Goal: Information Seeking & Learning: Check status

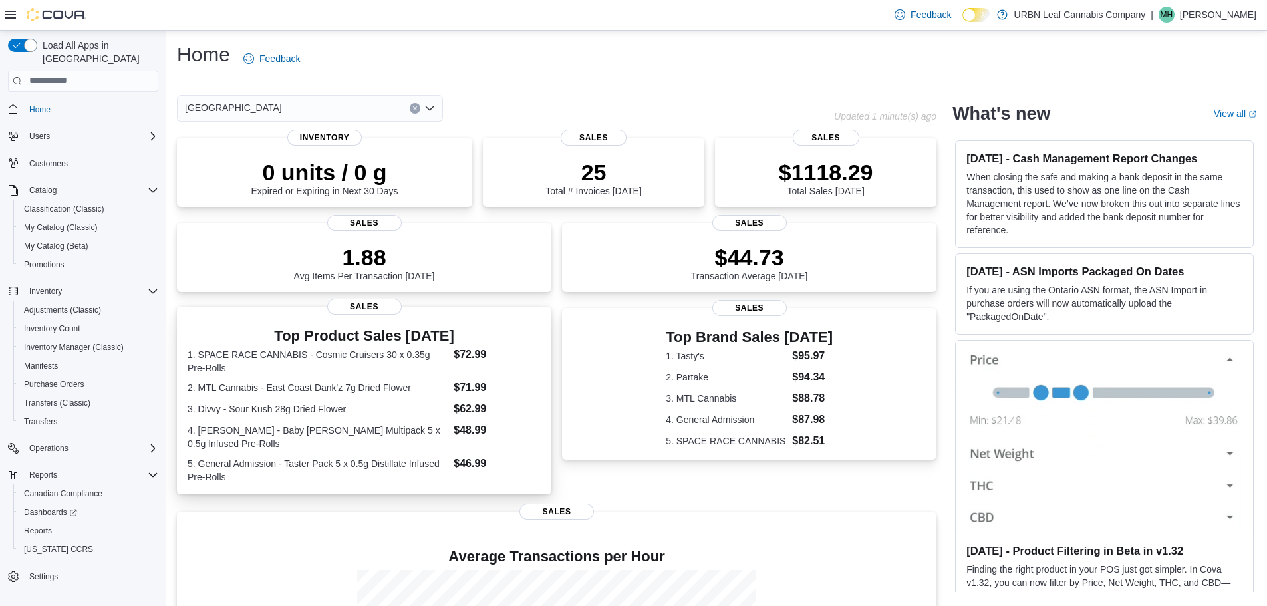
click at [434, 428] on dl "1. SPACE RACE CANNABIS - Cosmic Cruisers 30 x 0.35g Pre-Rolls $72.99 2. MTL Can…" at bounding box center [364, 415] width 353 height 137
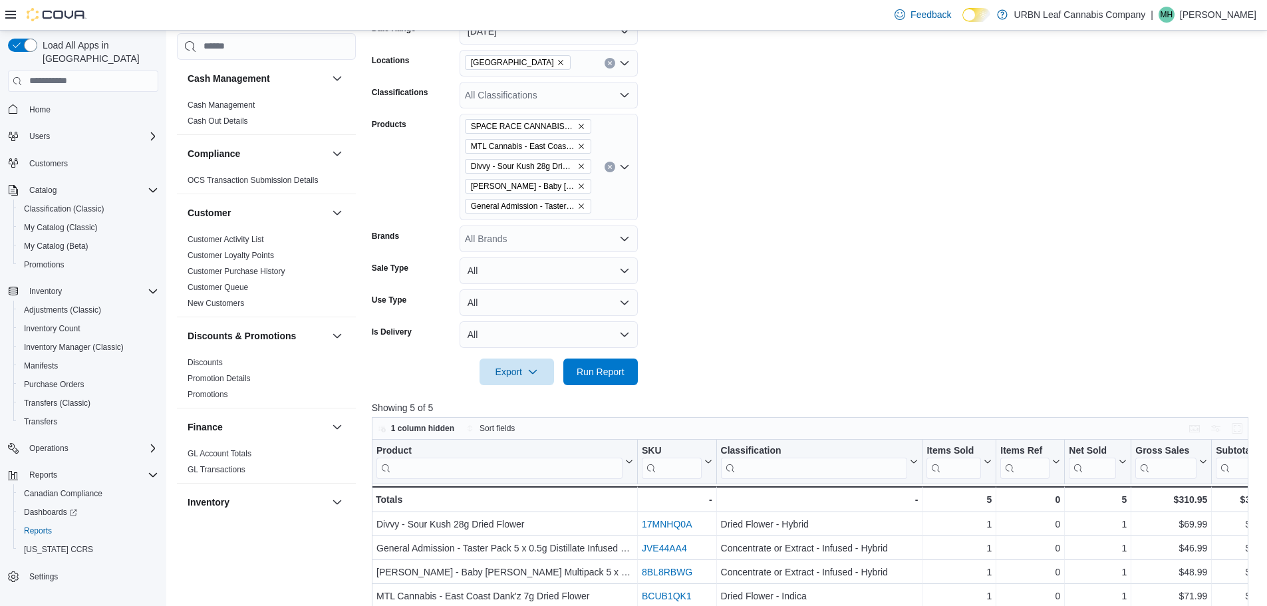
scroll to position [333, 0]
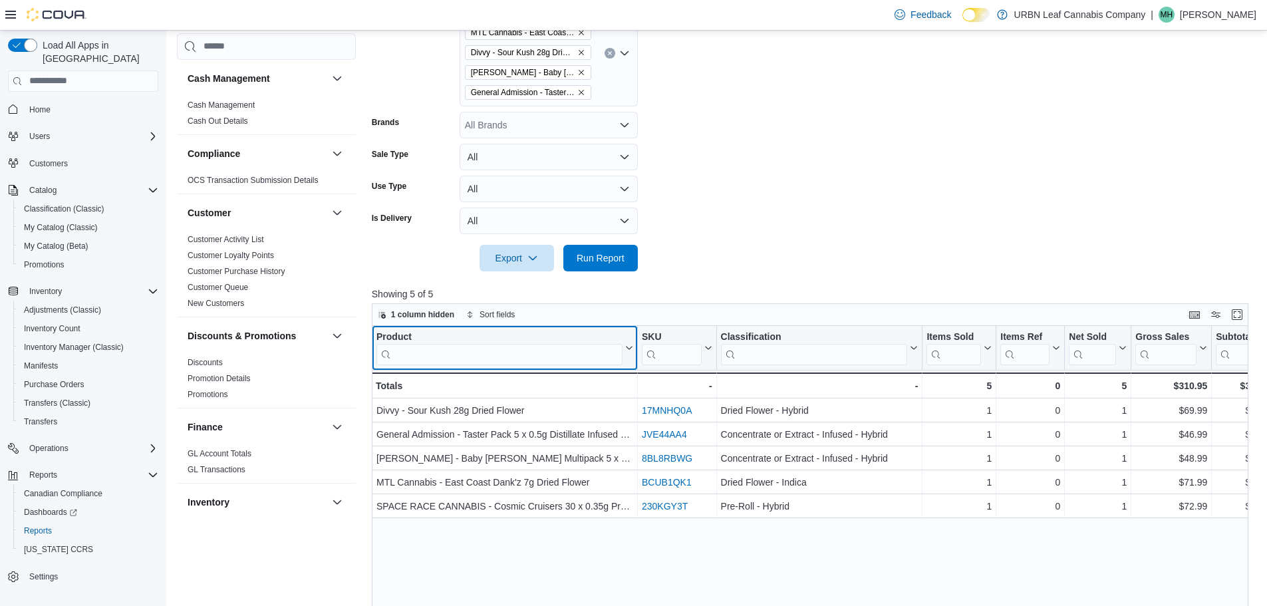
click at [514, 355] on input "search" at bounding box center [499, 353] width 246 height 21
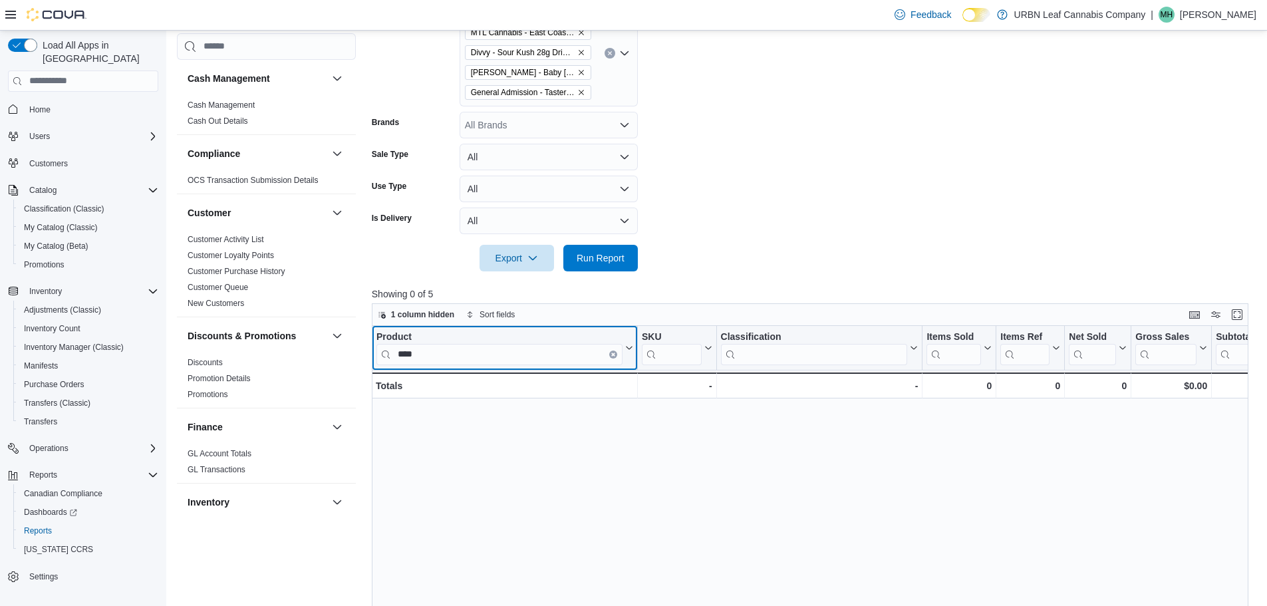
click at [627, 347] on icon at bounding box center [629, 347] width 6 height 3
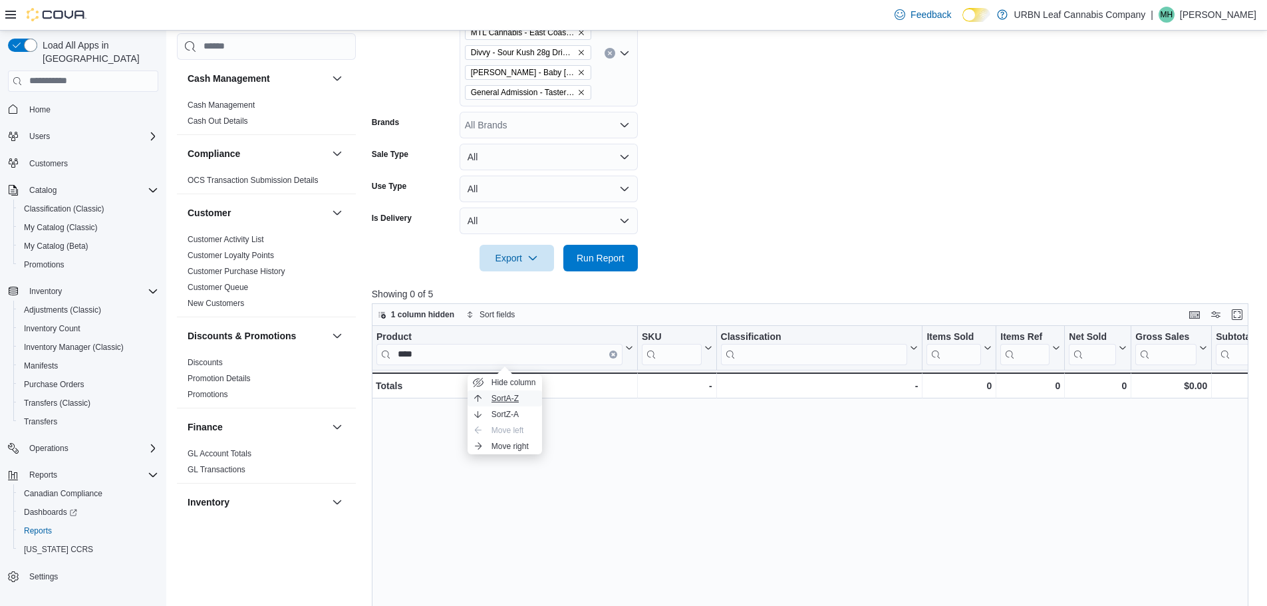
click at [512, 402] on span "Sort A-Z" at bounding box center [505, 398] width 27 height 11
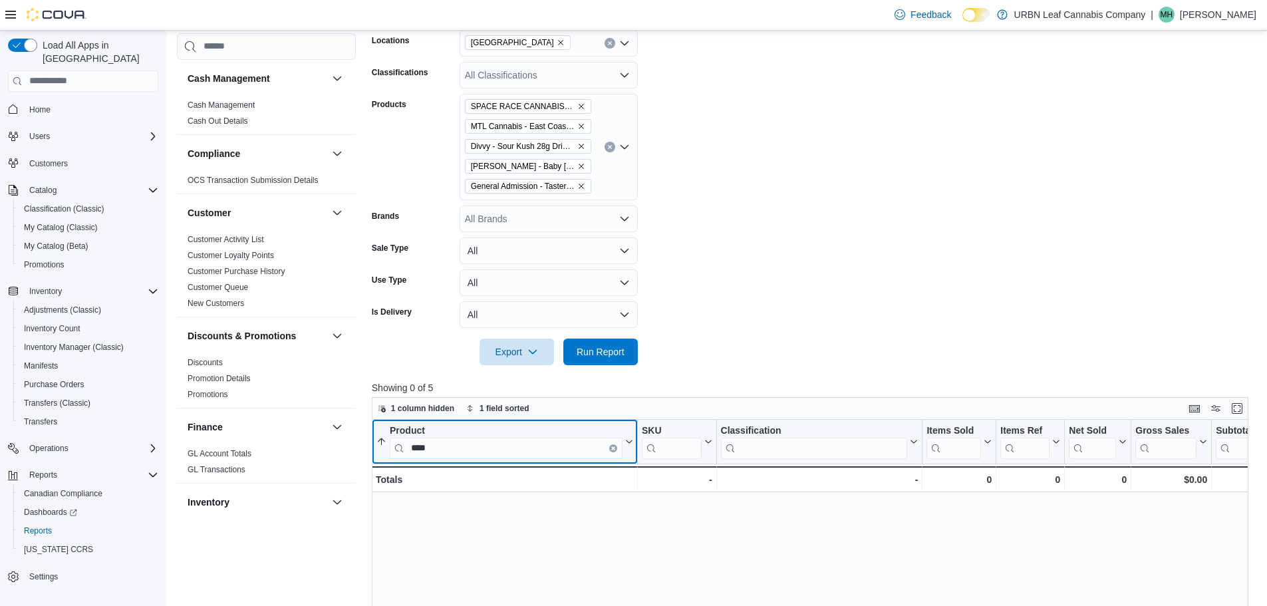
scroll to position [67, 0]
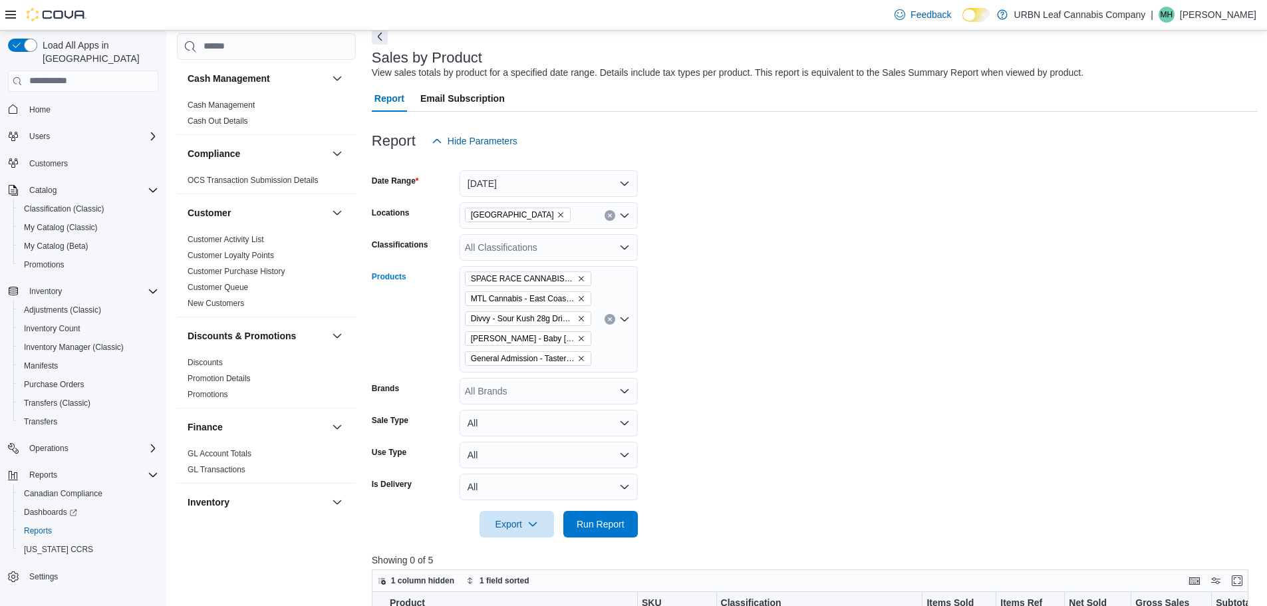
click at [610, 319] on icon "Clear input" at bounding box center [609, 318] width 3 height 3
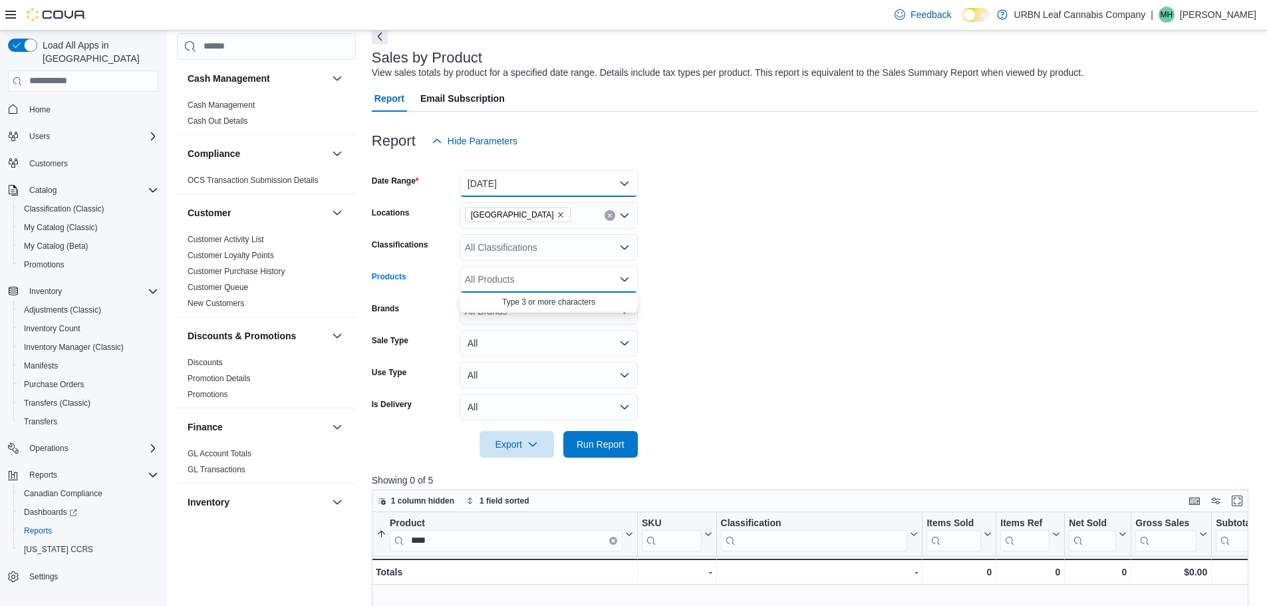
click at [535, 178] on button "[DATE]" at bounding box center [549, 183] width 178 height 27
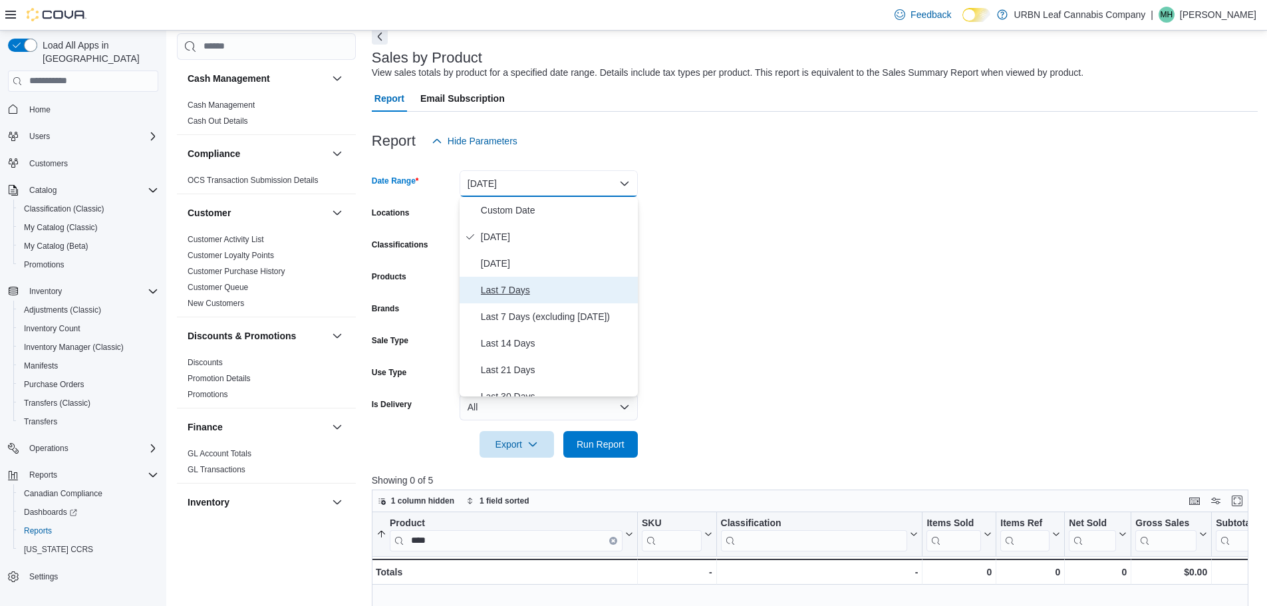
click at [509, 282] on span "Last 7 Days" at bounding box center [557, 290] width 152 height 16
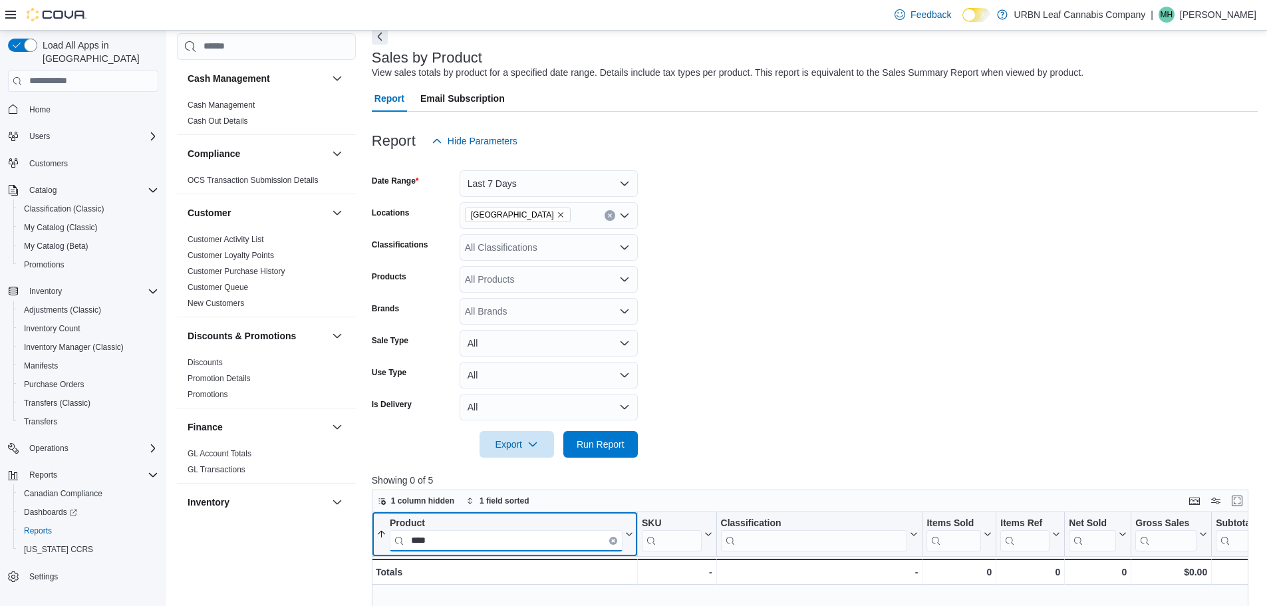
click at [471, 541] on input "****" at bounding box center [506, 539] width 233 height 21
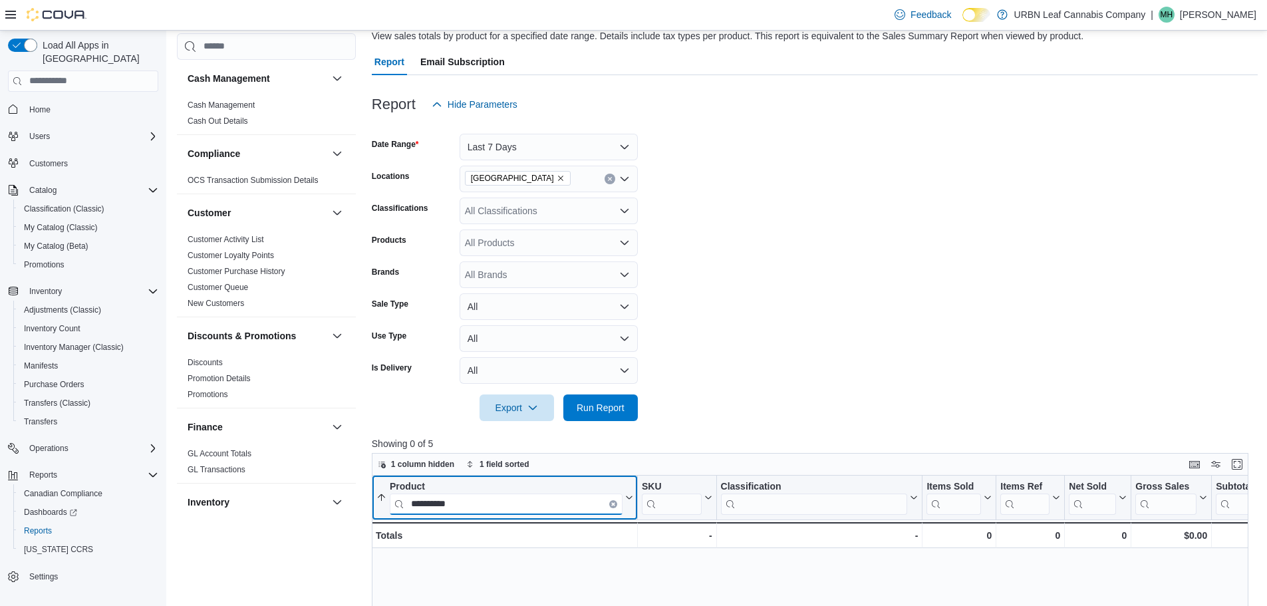
scroll to position [133, 0]
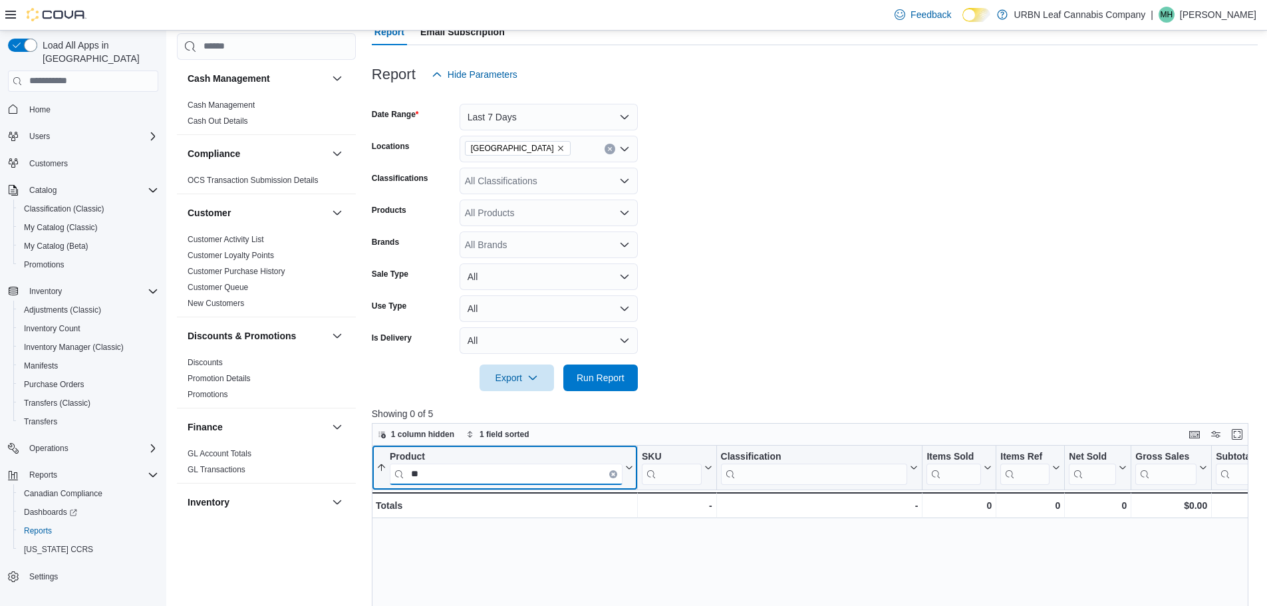
type input "*"
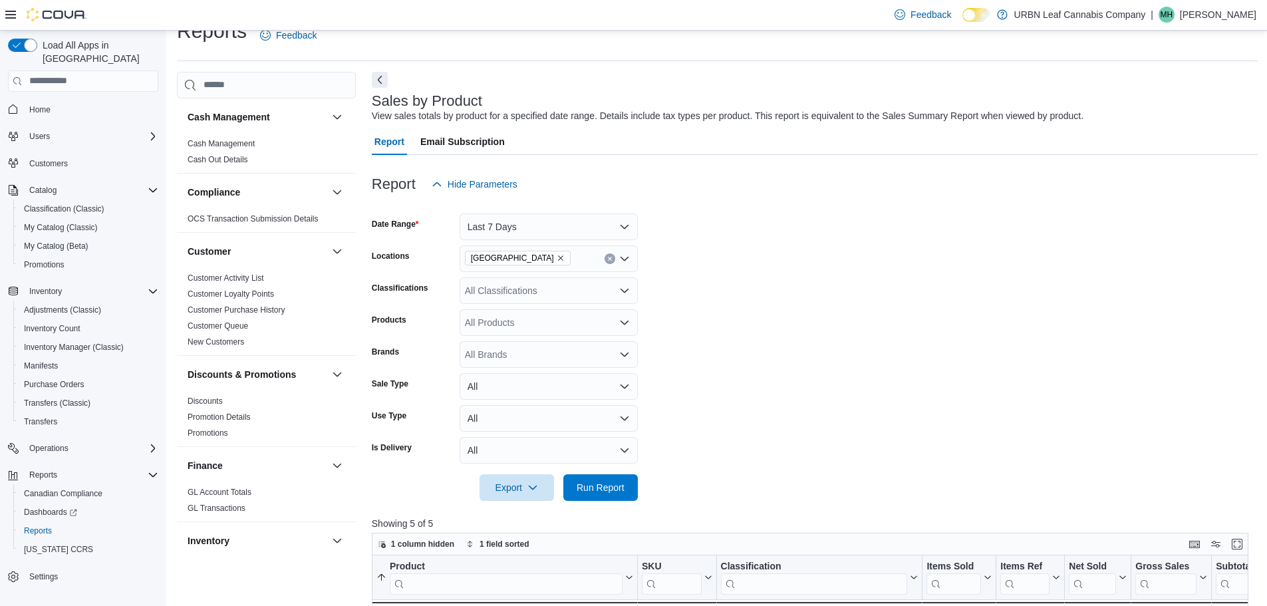
scroll to position [0, 0]
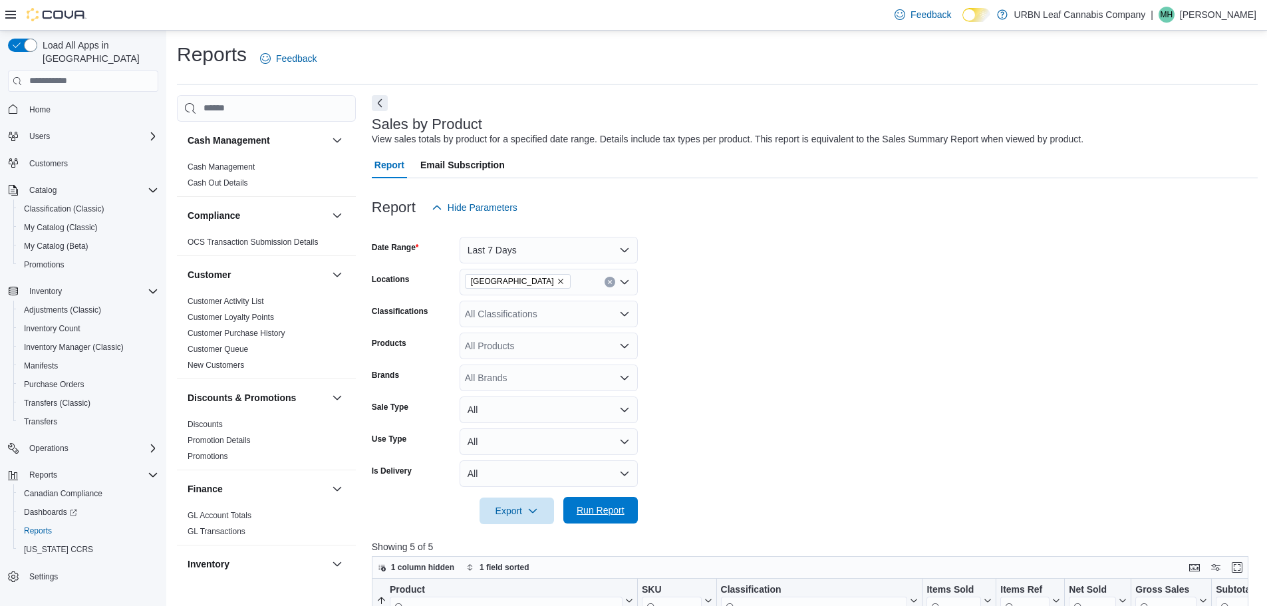
click at [597, 513] on span "Run Report" at bounding box center [601, 510] width 48 height 13
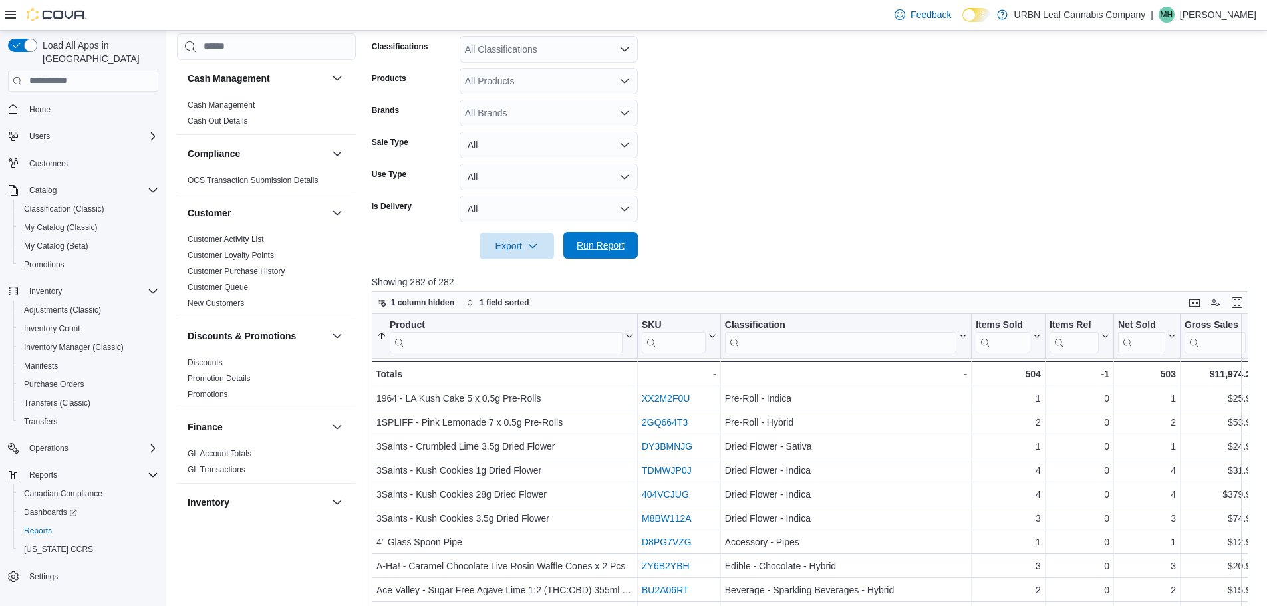
scroll to position [266, 0]
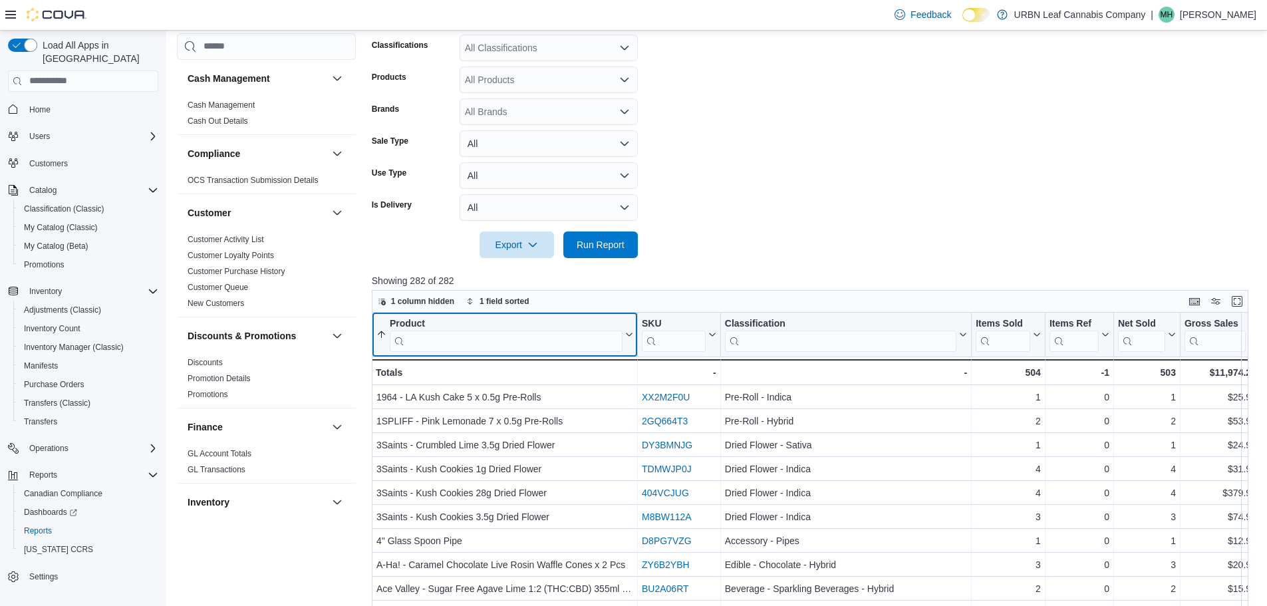
click at [500, 329] on div "Product" at bounding box center [506, 323] width 233 height 13
click at [500, 336] on input "search" at bounding box center [506, 340] width 233 height 21
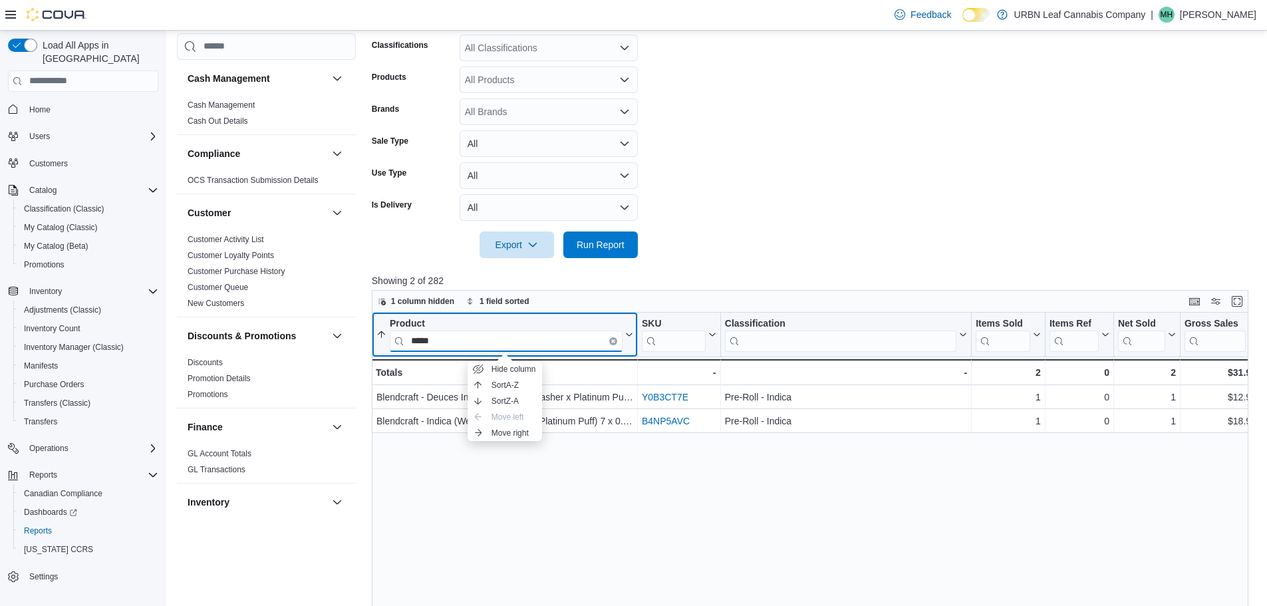
type input "*****"
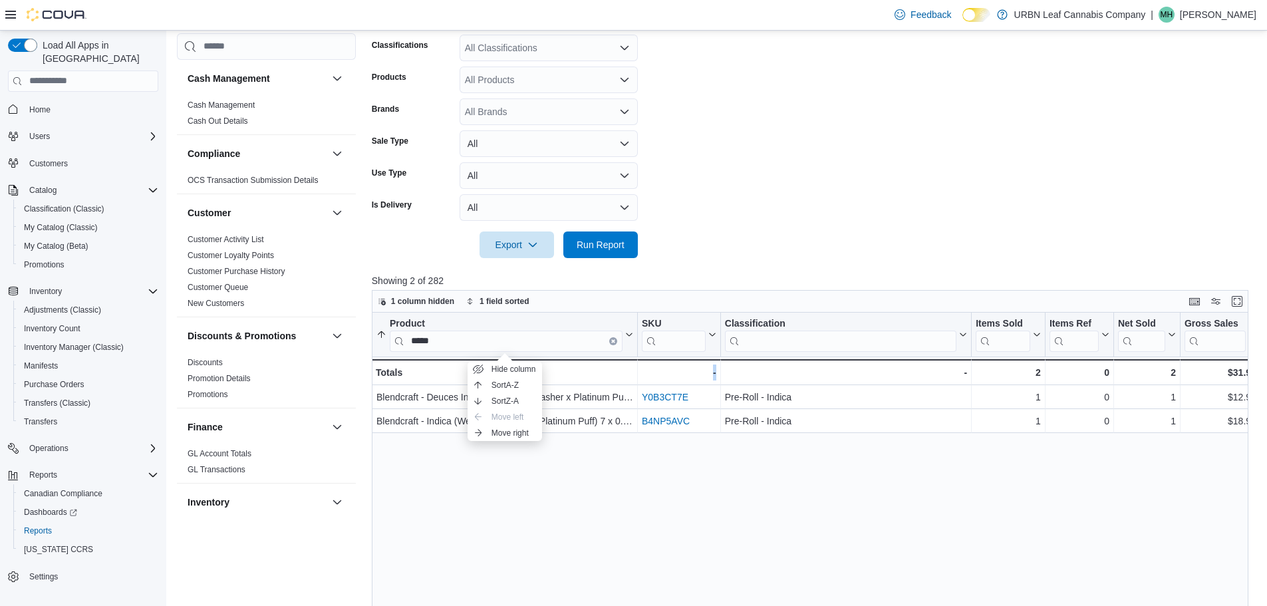
drag, startPoint x: 875, startPoint y: 537, endPoint x: 584, endPoint y: 555, distance: 291.3
click at [584, 555] on div "Product ***** Sorted ascending . Click to view column header actions SKU Click …" at bounding box center [815, 544] width 886 height 462
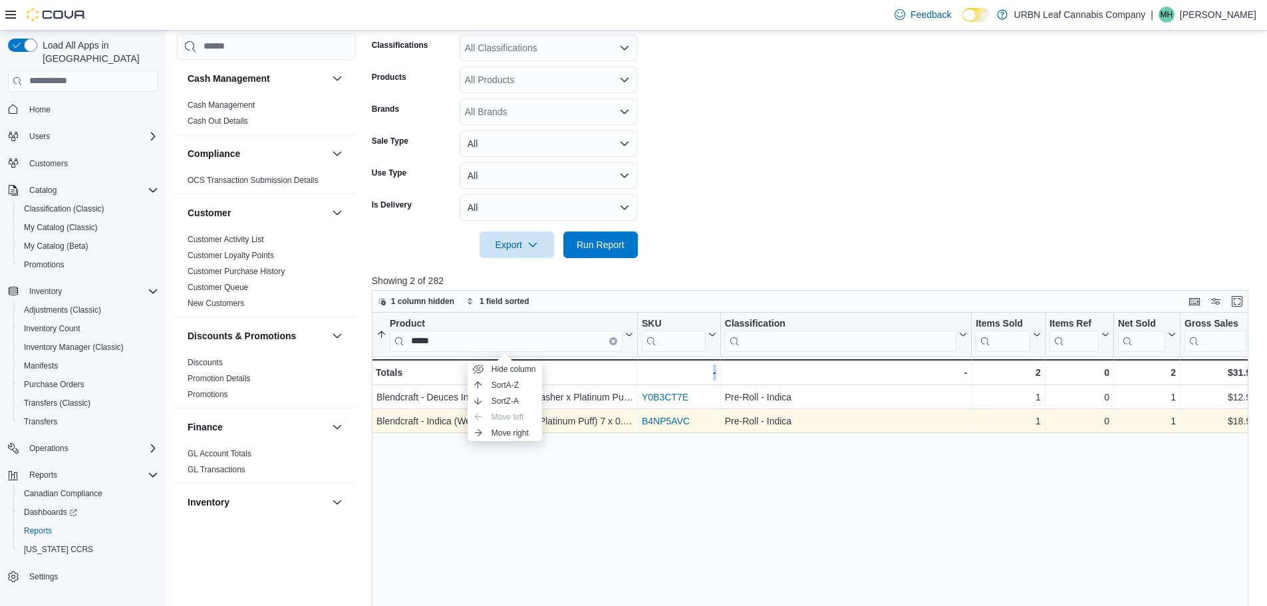
click at [676, 419] on link "B4NP5AVC" at bounding box center [666, 421] width 48 height 11
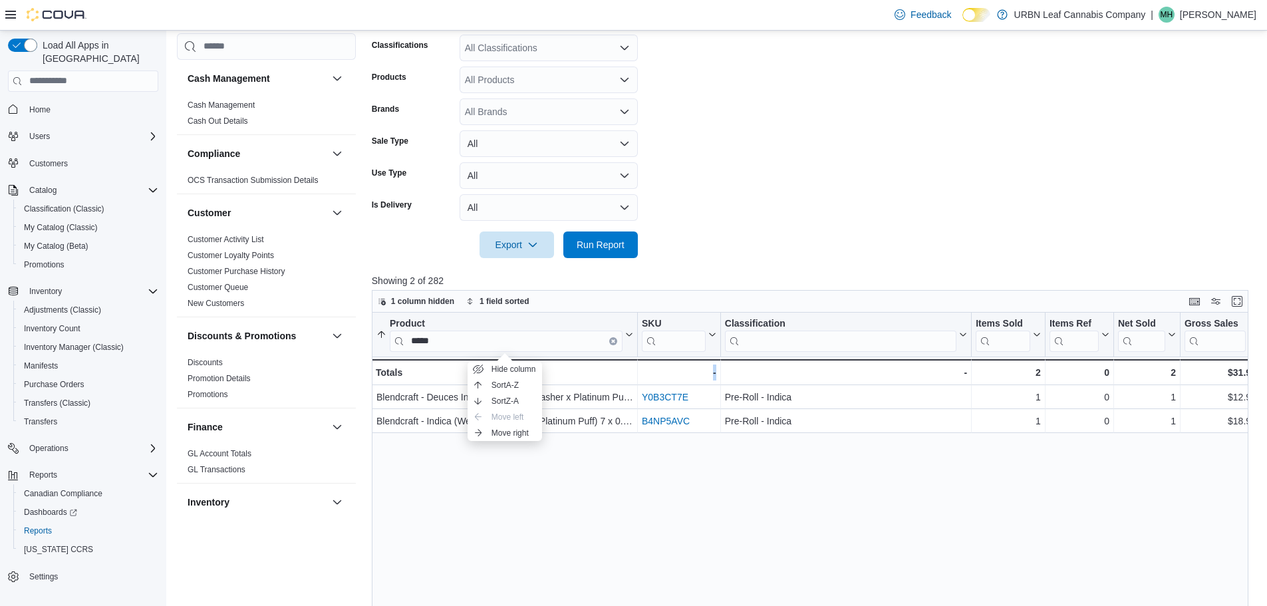
click at [657, 509] on div "Product ***** Sorted ascending . Click to view column header actions SKU Click …" at bounding box center [815, 544] width 886 height 462
drag, startPoint x: 985, startPoint y: 467, endPoint x: 839, endPoint y: 471, distance: 146.4
click at [839, 471] on div "Product ***** Sorted ascending . Click to view column header actions SKU Click …" at bounding box center [815, 544] width 886 height 462
click at [1245, 297] on button "Enter fullscreen" at bounding box center [1237, 301] width 16 height 16
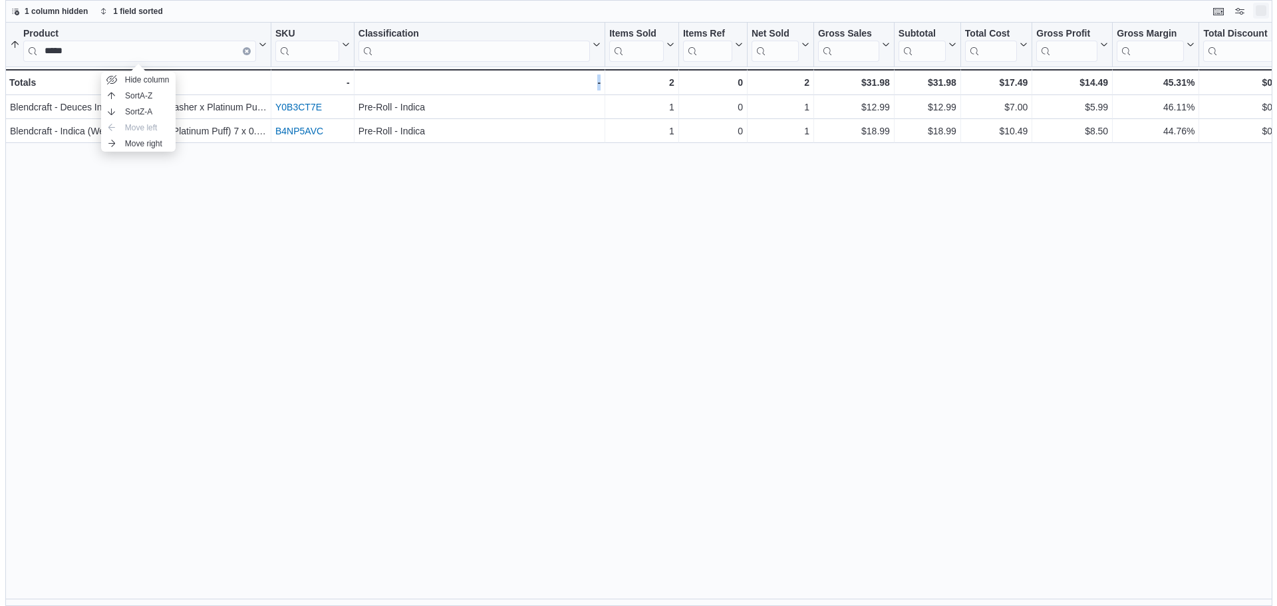
scroll to position [0, 0]
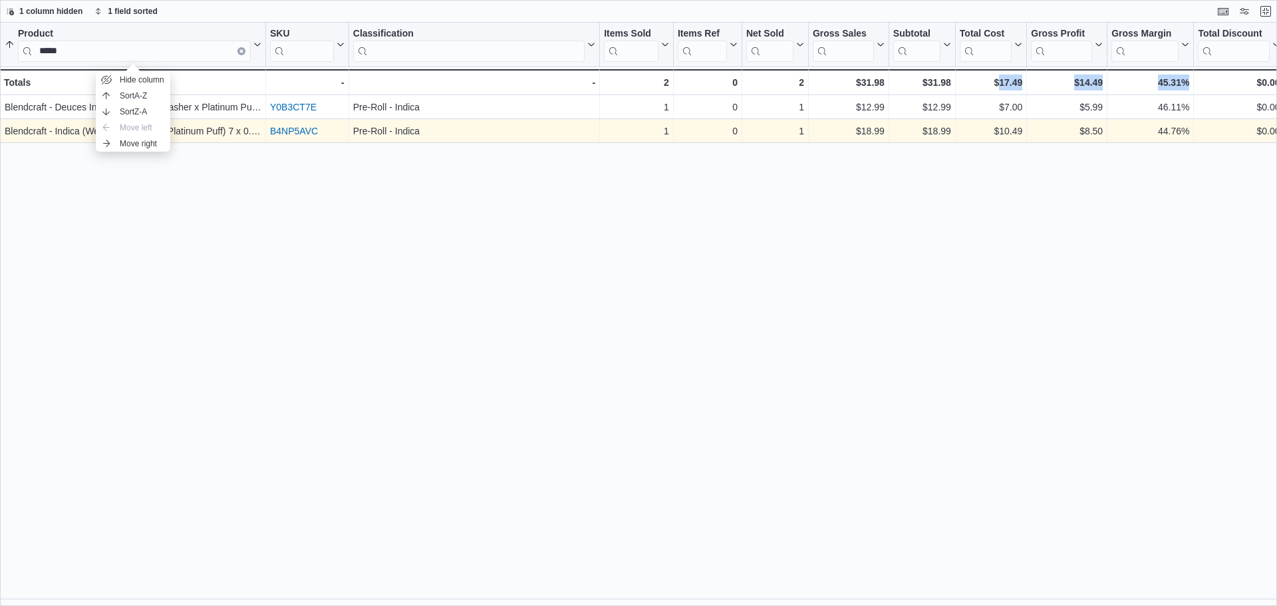
drag, startPoint x: 1227, startPoint y: 160, endPoint x: 1090, endPoint y: 125, distance: 140.7
click at [1002, 142] on div "Product ***** Sorted ascending . Click to view column header actions SKU Click …" at bounding box center [638, 314] width 1277 height 583
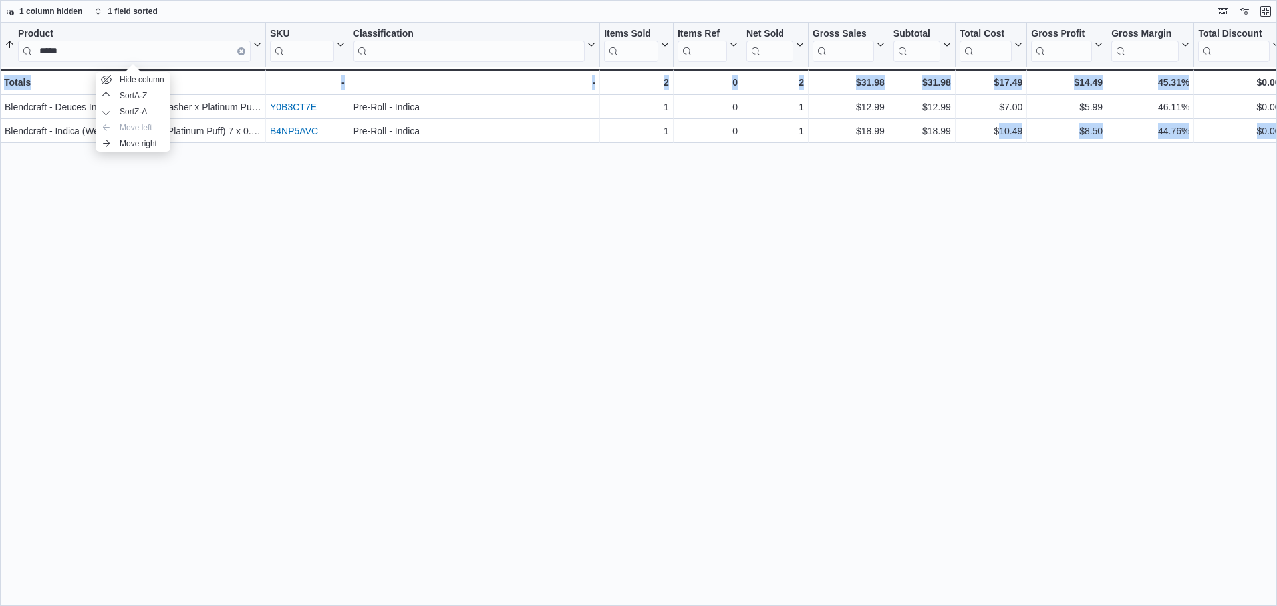
click at [549, 598] on div "Product ***** Sorted ascending . Click to view column header actions SKU Click …" at bounding box center [638, 314] width 1277 height 583
drag, startPoint x: 334, startPoint y: 248, endPoint x: 325, endPoint y: 200, distance: 49.3
click at [334, 243] on div "Product ***** Sorted ascending . Click to view column header actions SKU Click …" at bounding box center [638, 314] width 1277 height 583
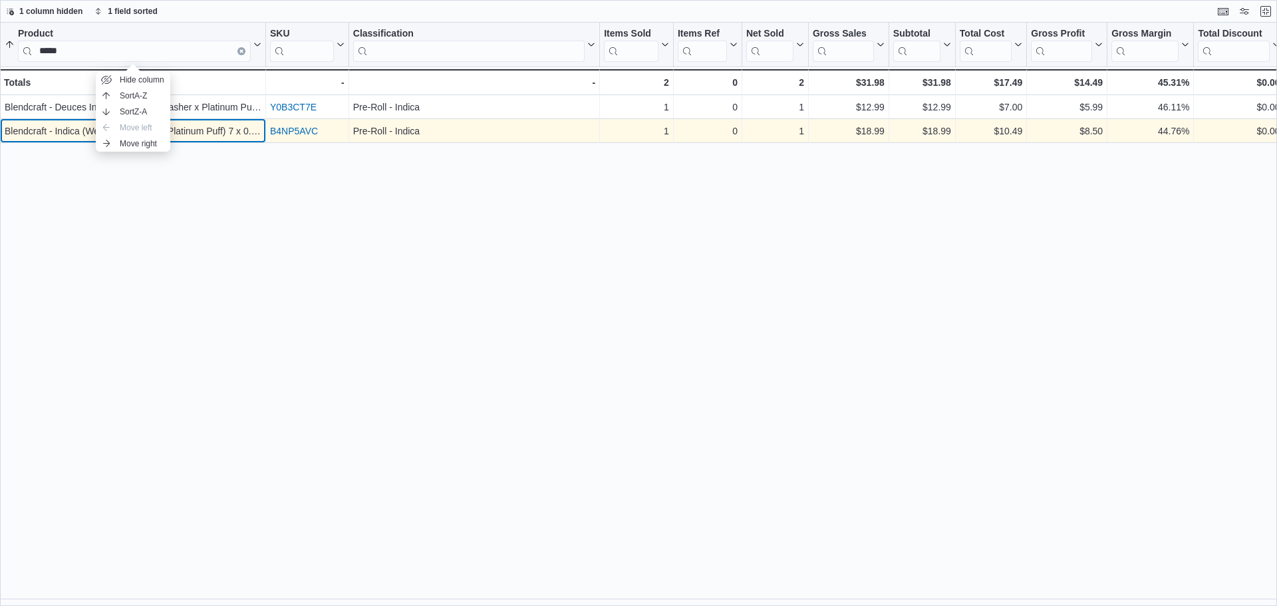
click at [226, 128] on div "Blendcraft - Indica (Wedding Crasher x Platinum Puff) 7 x 0.5g Pre-Rolls" at bounding box center [133, 131] width 257 height 16
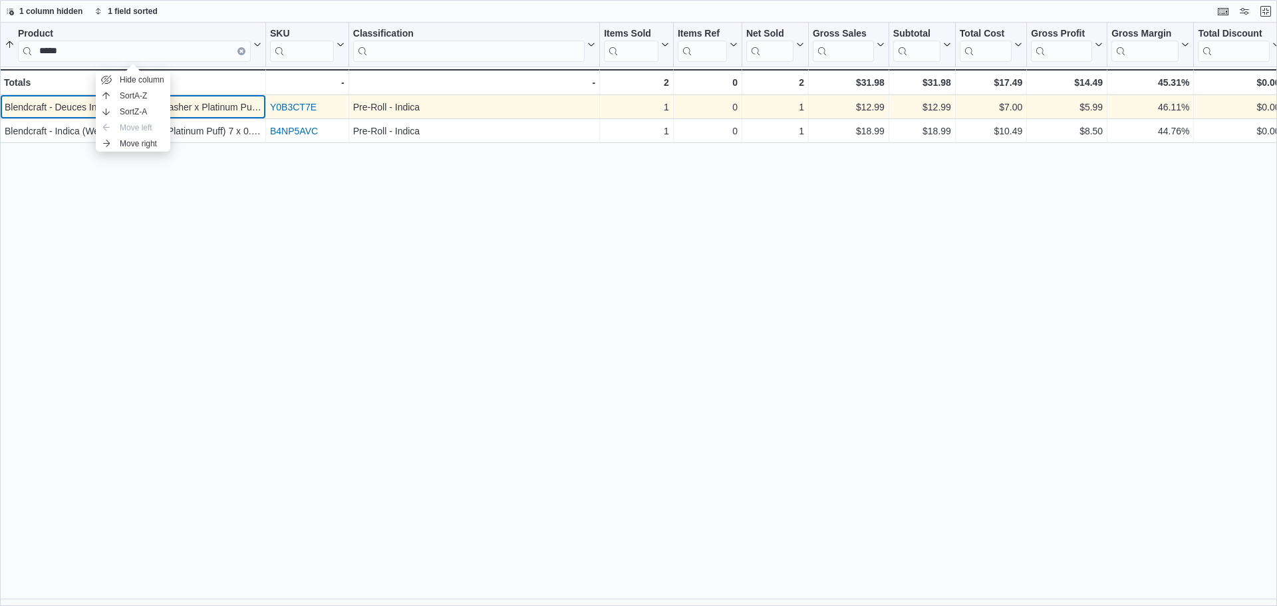
click at [231, 115] on div "Blendcraft - Deuces Indica (Wedding Crasher x Platinum Puff) 2 x 1g Pre-Rolls" at bounding box center [133, 107] width 257 height 16
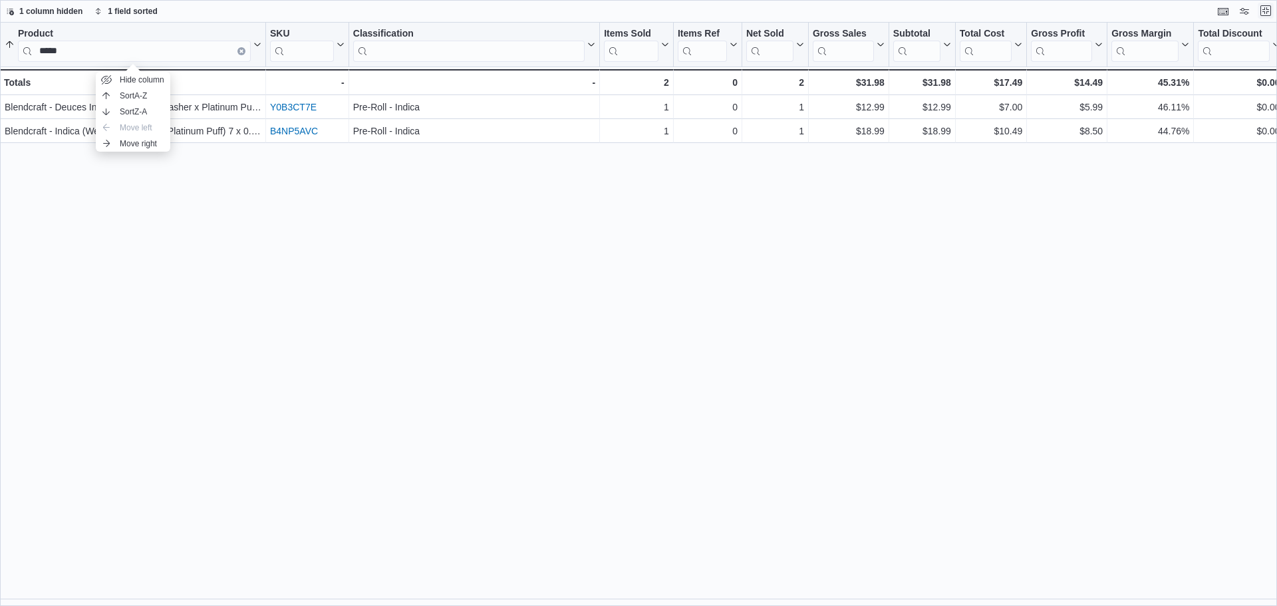
click at [1266, 14] on button "Exit fullscreen" at bounding box center [1266, 11] width 16 height 16
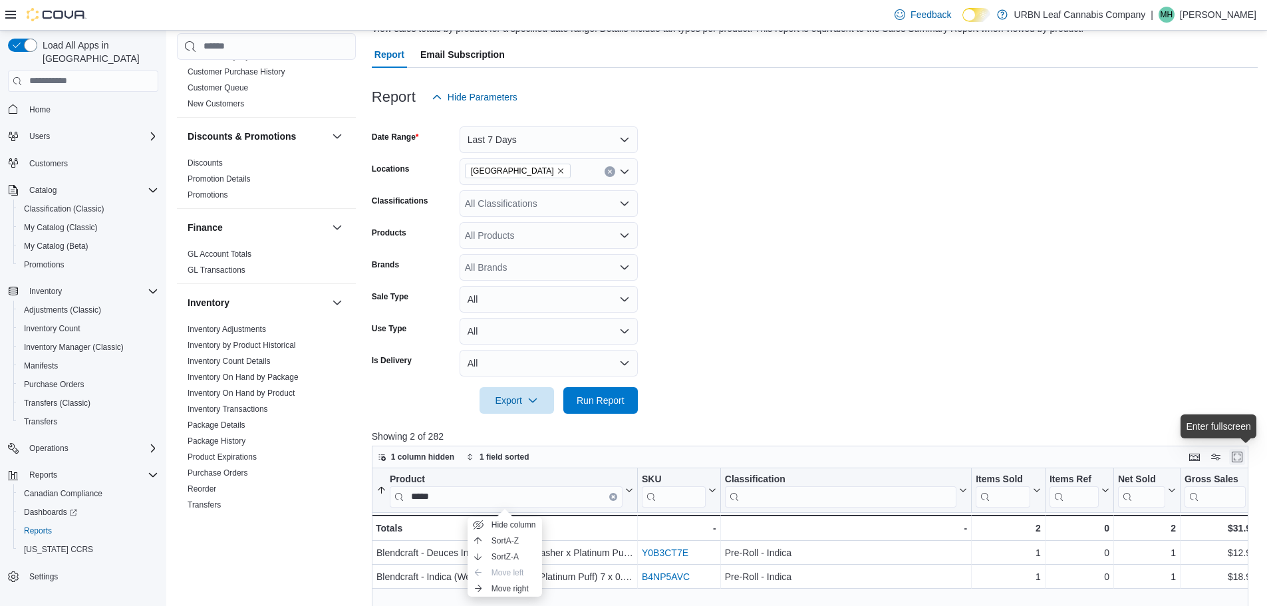
scroll to position [133, 0]
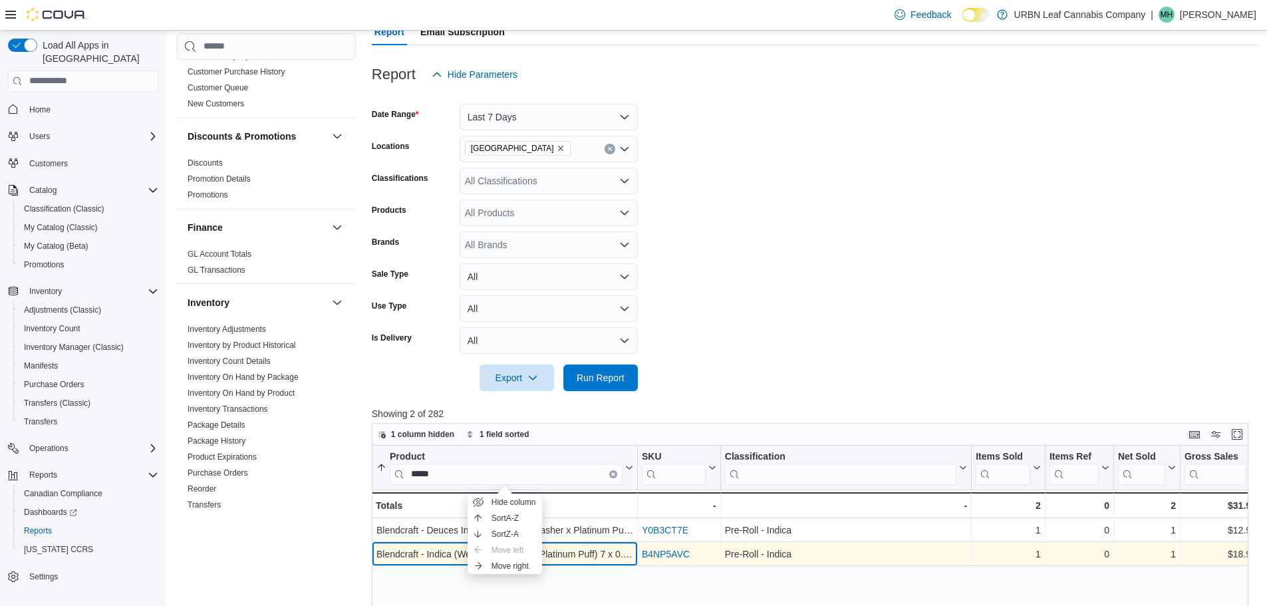
click at [596, 545] on div "Blendcraft - Indica (Wedding Crasher x Platinum Puff) 7 x 0.5g Pre-Rolls - Prod…" at bounding box center [505, 554] width 266 height 24
click at [597, 552] on div "Blendcraft - Indica (Wedding Crasher x Platinum Puff) 7 x 0.5g Pre-Rolls" at bounding box center [504, 554] width 257 height 16
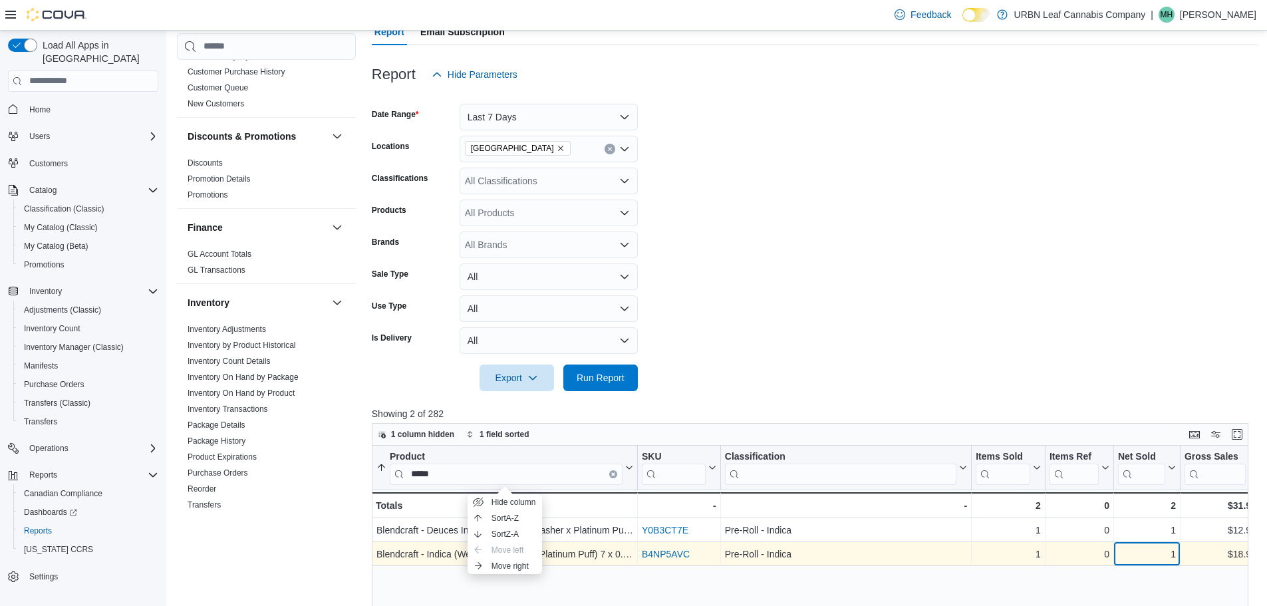
click at [1179, 563] on div "1 - Net Sold, column 6, row 2" at bounding box center [1147, 554] width 67 height 24
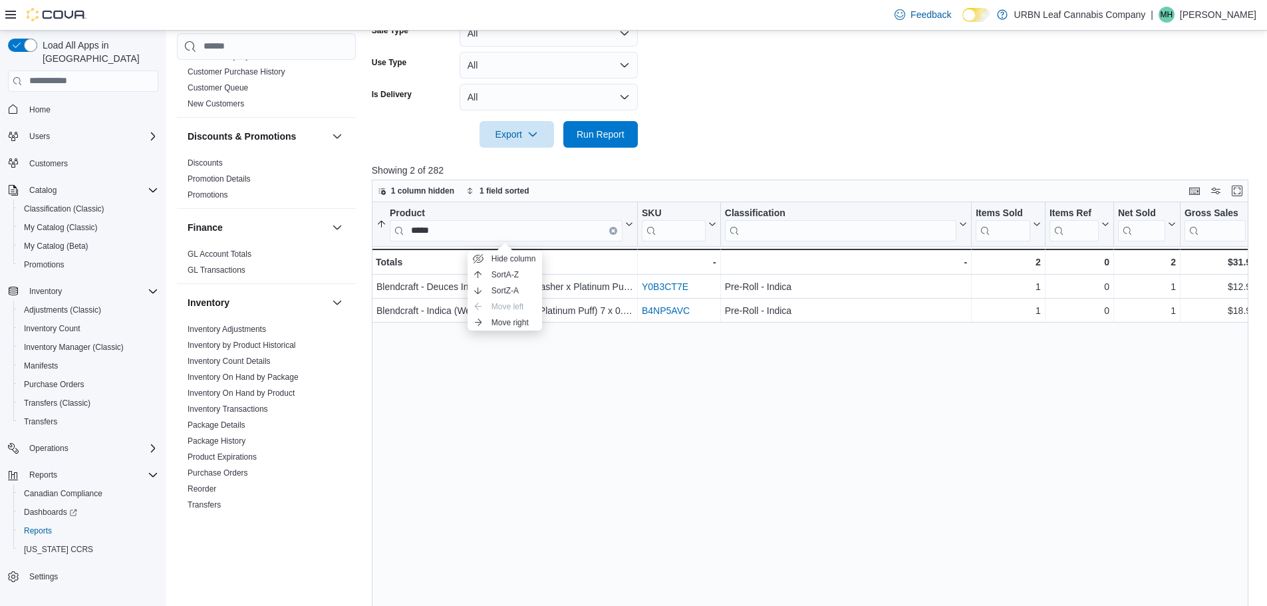
scroll to position [399, 0]
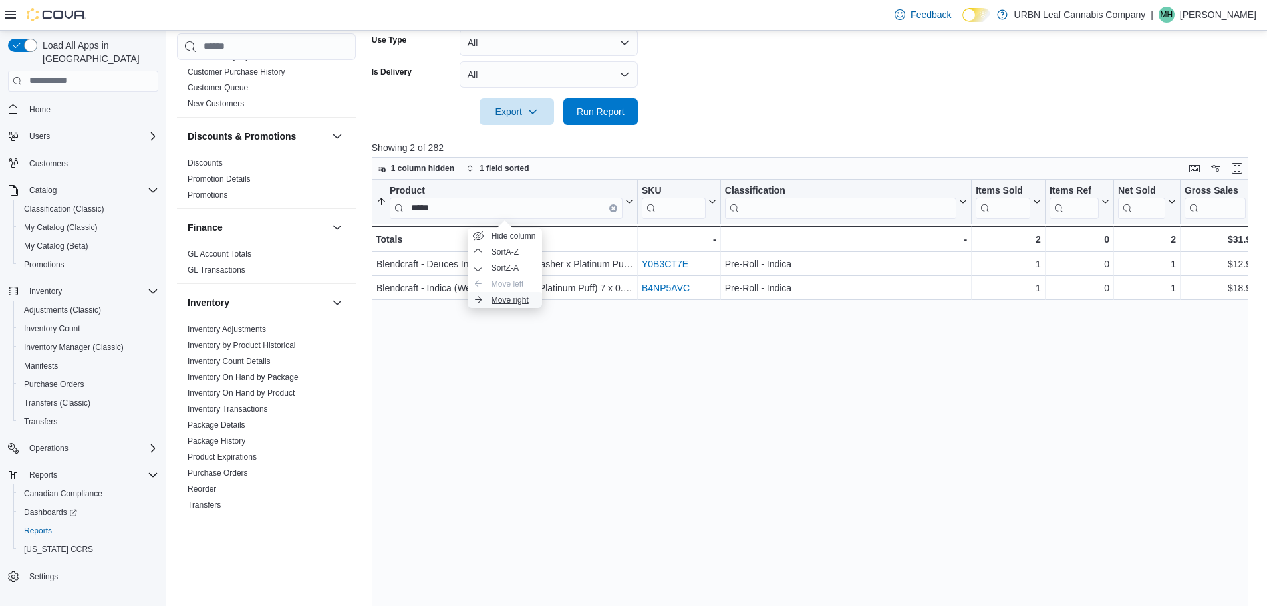
click at [506, 300] on span "Move right" at bounding box center [510, 300] width 37 height 11
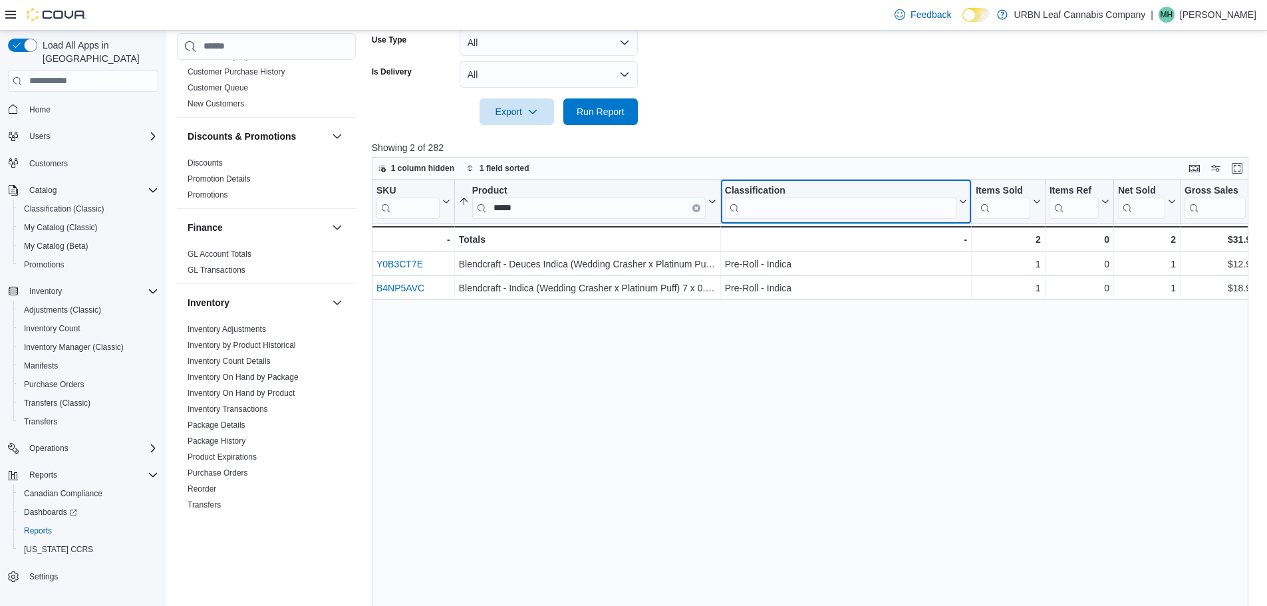
click at [744, 204] on input "search" at bounding box center [840, 207] width 231 height 21
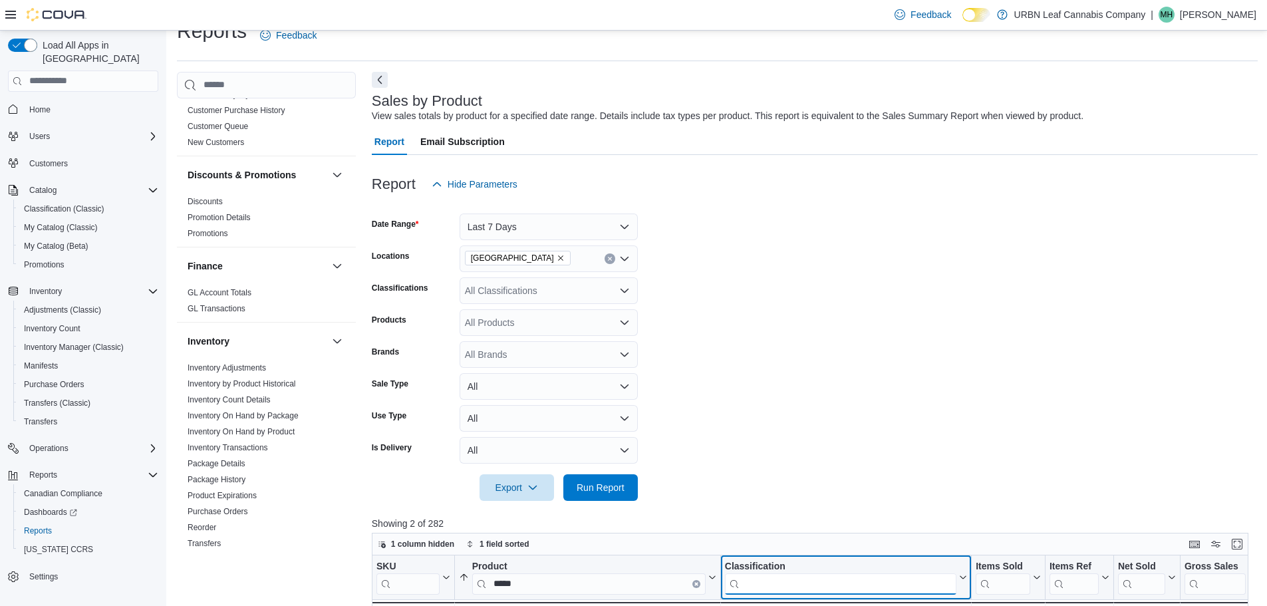
scroll to position [0, 0]
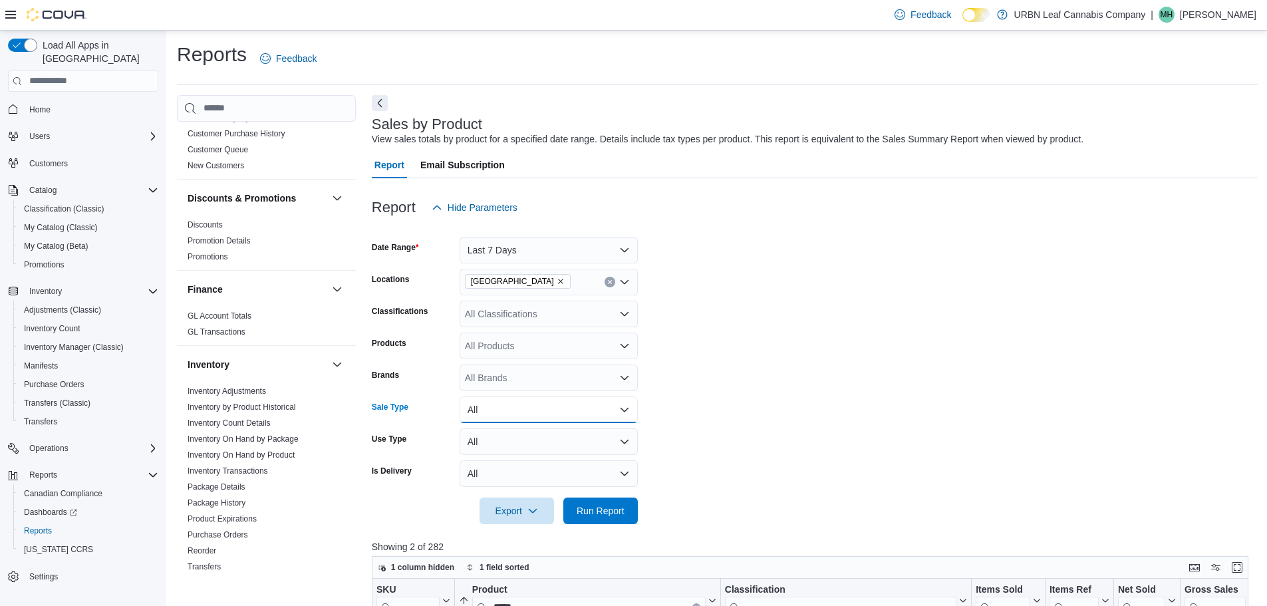
click at [565, 404] on button "All" at bounding box center [549, 409] width 178 height 27
click at [565, 412] on button "All" at bounding box center [549, 409] width 178 height 27
click at [564, 339] on div "All Products" at bounding box center [549, 346] width 178 height 27
click at [828, 355] on form "Date Range Last 7 Days Locations Stony Plain Classifications All Classification…" at bounding box center [815, 372] width 886 height 303
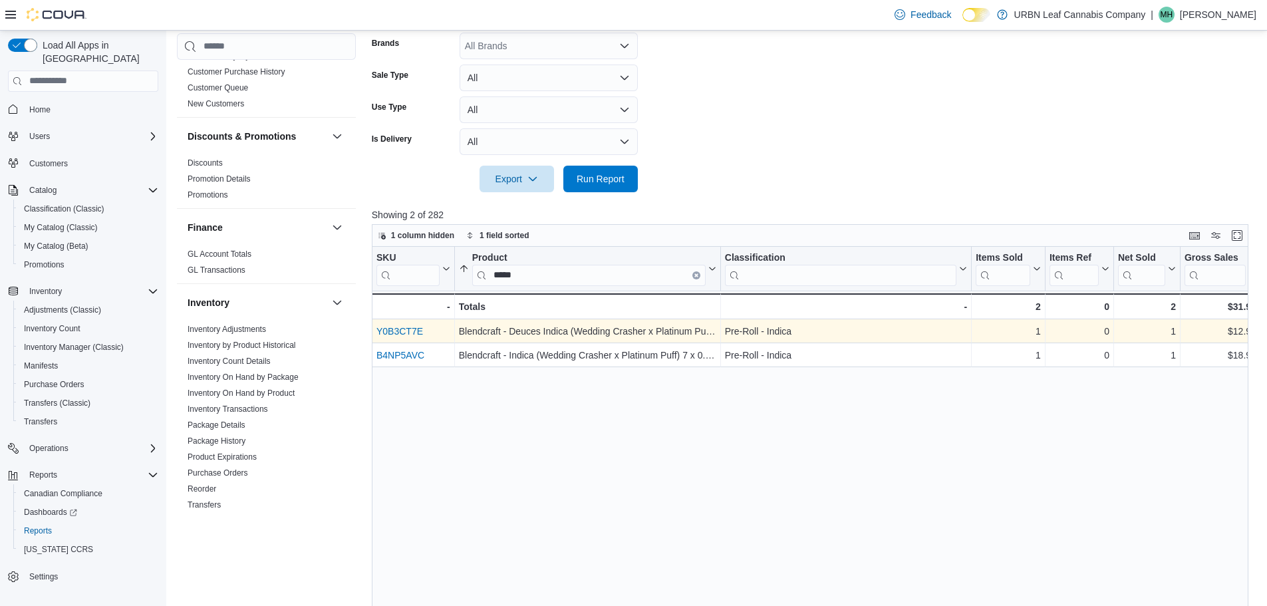
scroll to position [333, 0]
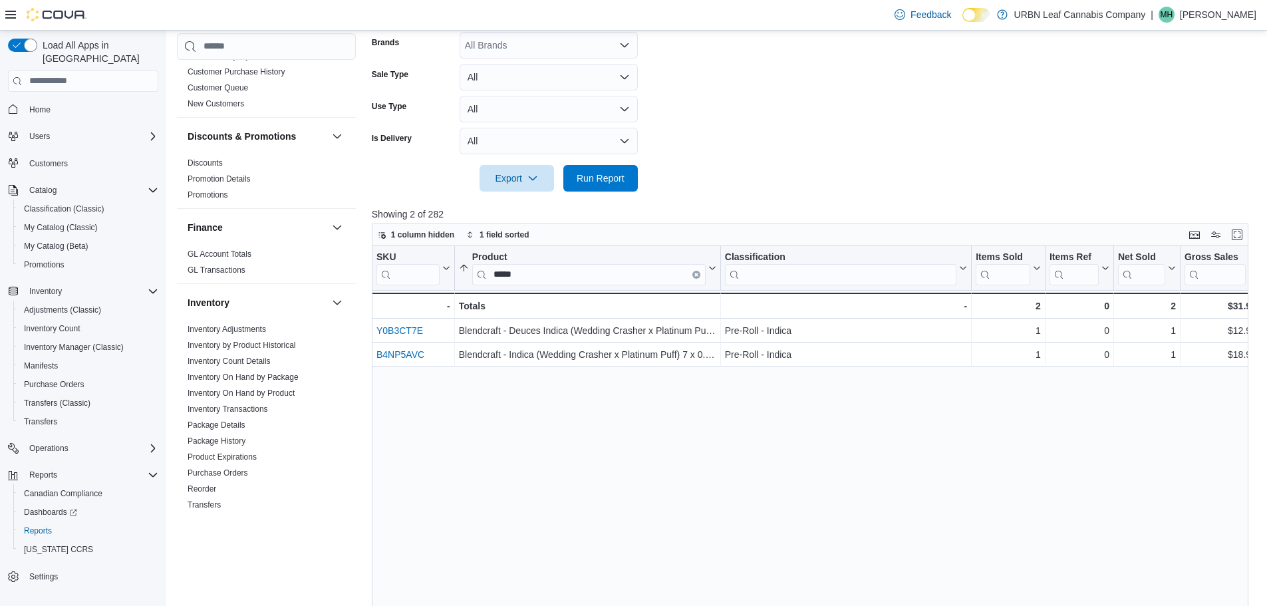
drag, startPoint x: 905, startPoint y: 393, endPoint x: 704, endPoint y: 402, distance: 201.8
click at [698, 399] on div "SKU Click to view column header actions Product ***** Sorted ascending . Click …" at bounding box center [815, 477] width 886 height 462
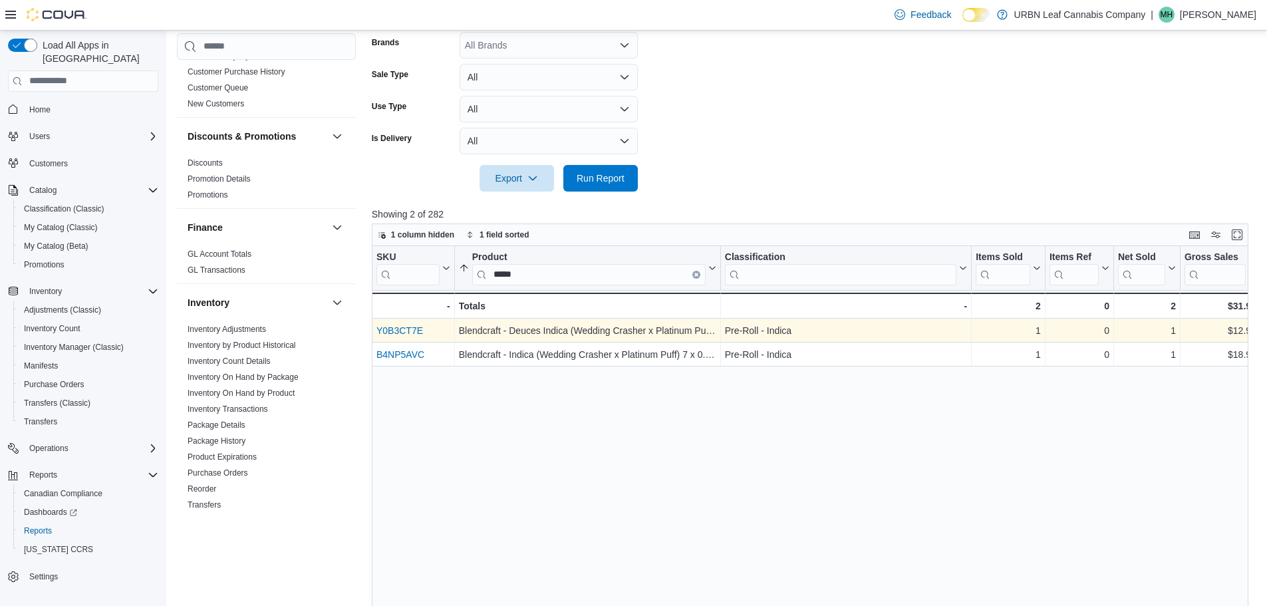
click at [393, 326] on link "Y0B3CT7E" at bounding box center [399, 330] width 47 height 11
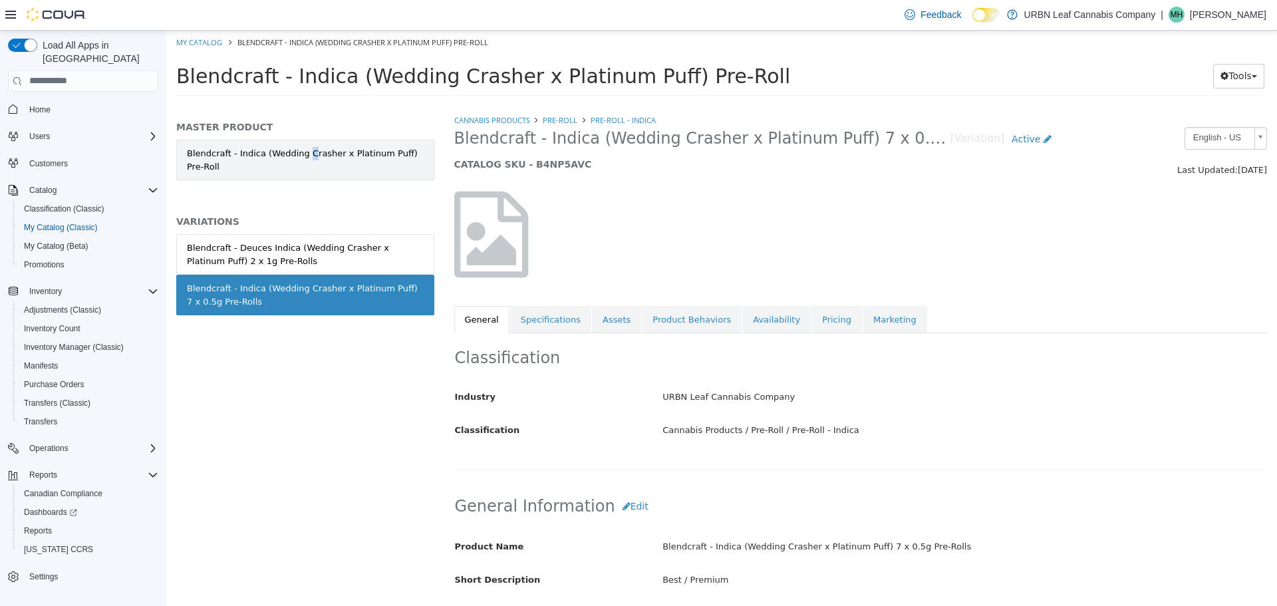
click at [294, 157] on link "Blendcraft - Indica (Wedding Crasher x Platinum Puff) Pre-Roll" at bounding box center [305, 159] width 258 height 41
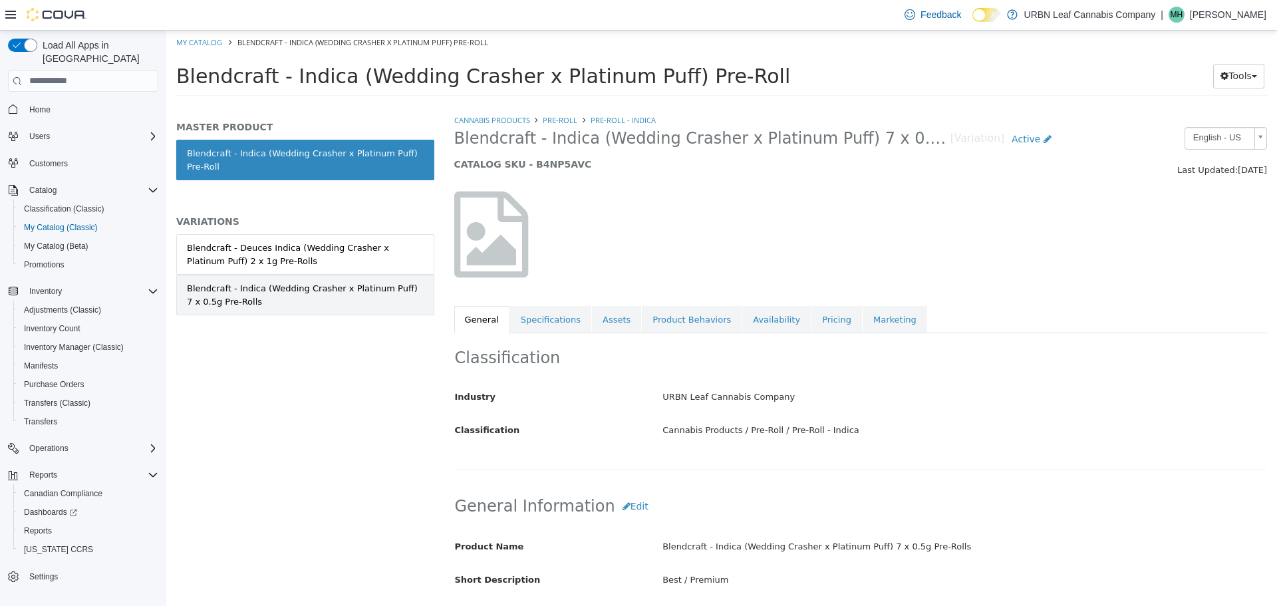
click at [245, 289] on div "Blendcraft - Indica (Wedding Crasher x Platinum Puff) 7 x 0.5g Pre-Rolls" at bounding box center [305, 294] width 237 height 26
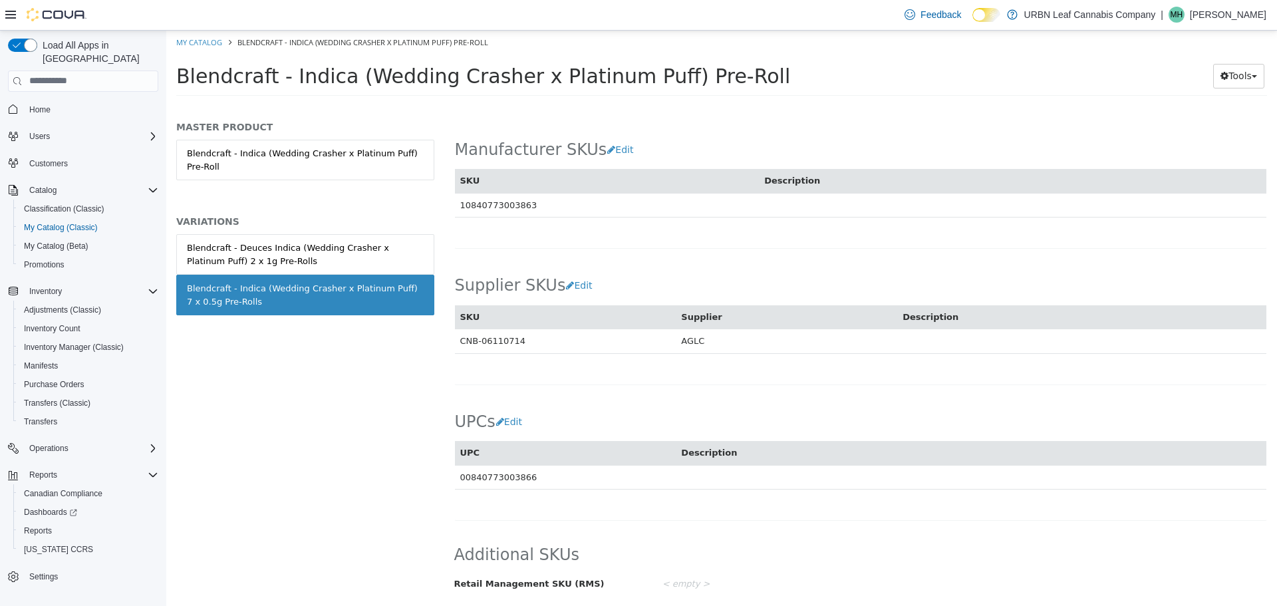
scroll to position [736, 0]
drag, startPoint x: 937, startPoint y: 563, endPoint x: 819, endPoint y: 571, distance: 118.7
click at [819, 571] on div "Additional SKUs Retail Management SKU (RMS) < empty >" at bounding box center [861, 569] width 814 height 51
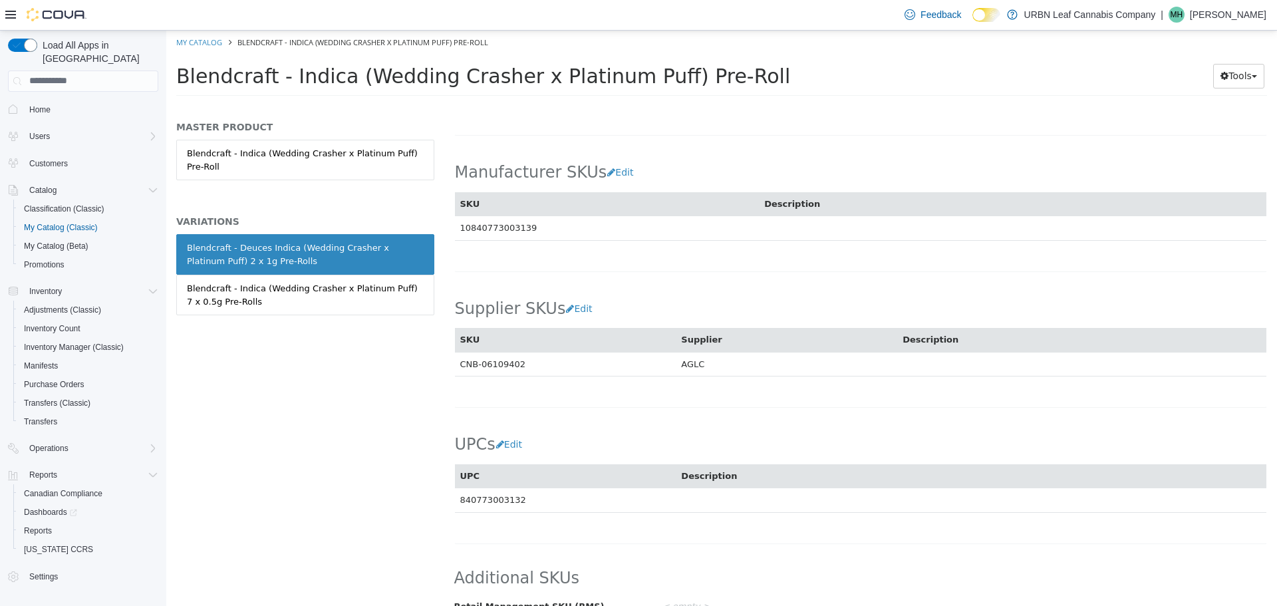
scroll to position [811, 0]
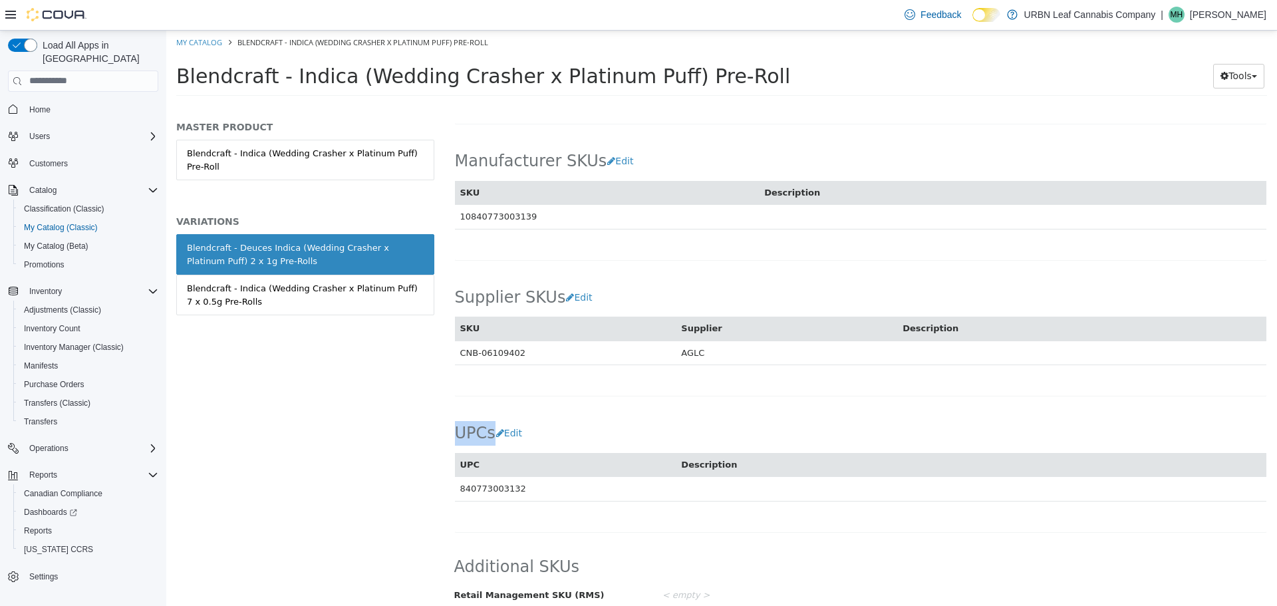
drag, startPoint x: 858, startPoint y: 404, endPoint x: 611, endPoint y: 414, distance: 247.7
click at [595, 422] on div "UPCs Edit UPC Description 840773003132 Cancel Save" at bounding box center [861, 453] width 812 height 94
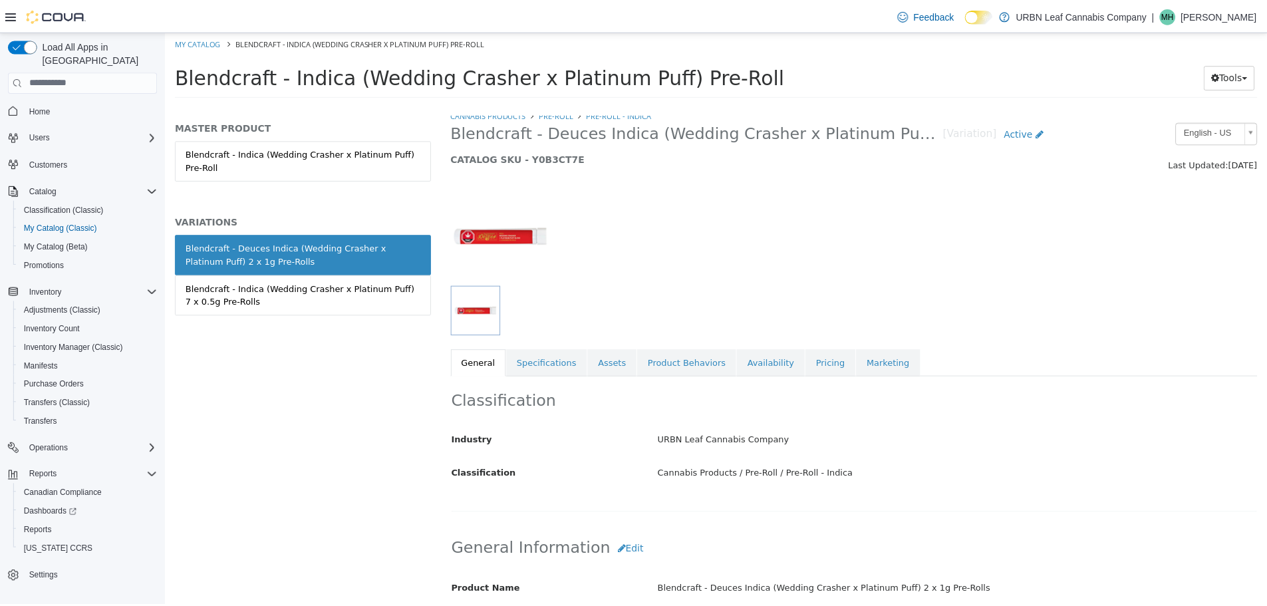
scroll to position [0, 0]
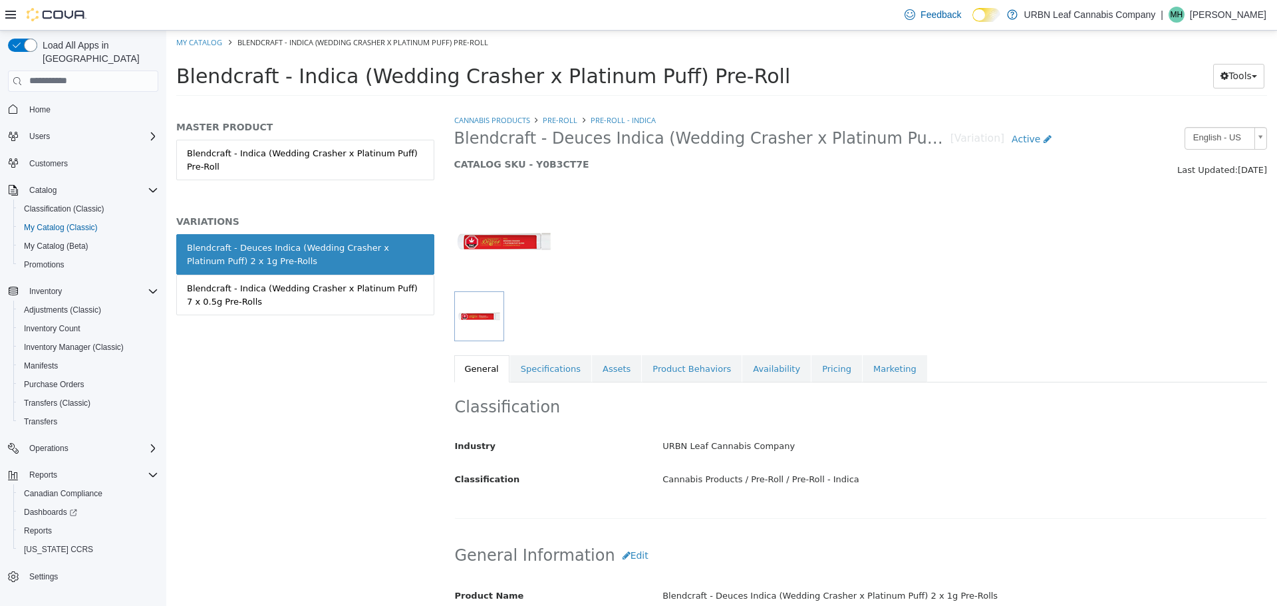
click at [63, 101] on span "Home" at bounding box center [91, 109] width 134 height 17
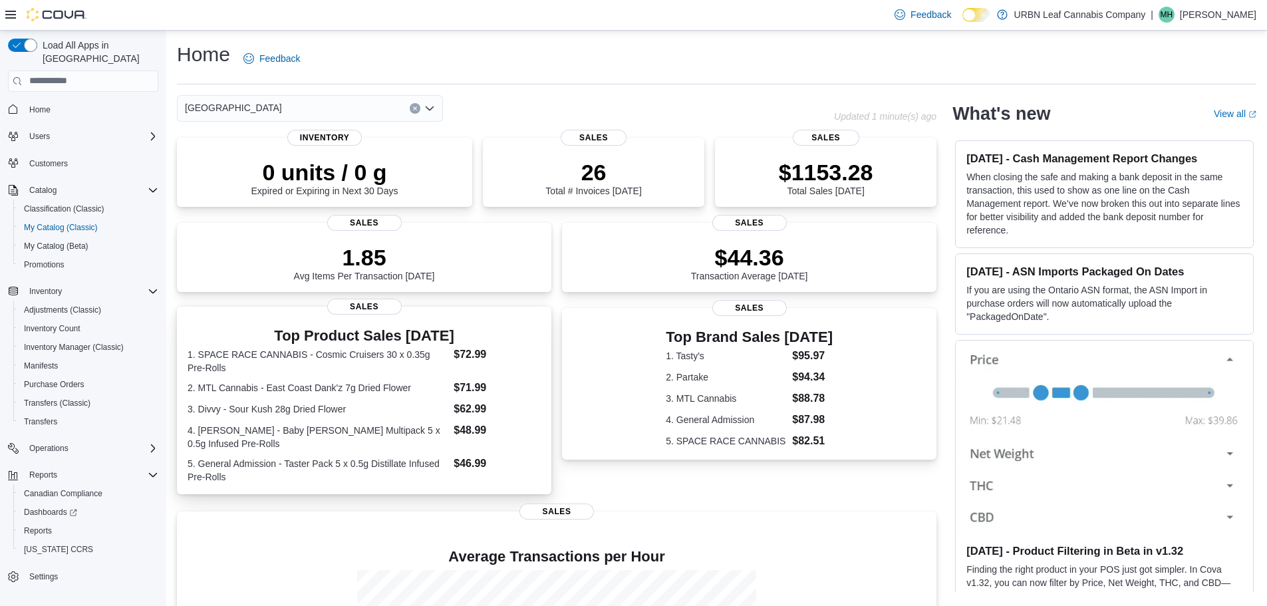
click at [402, 336] on div "Top Product Sales Today 1. SPACE RACE CANNABIS - Cosmic Cruisers 30 x 0.35g Pre…" at bounding box center [364, 403] width 353 height 161
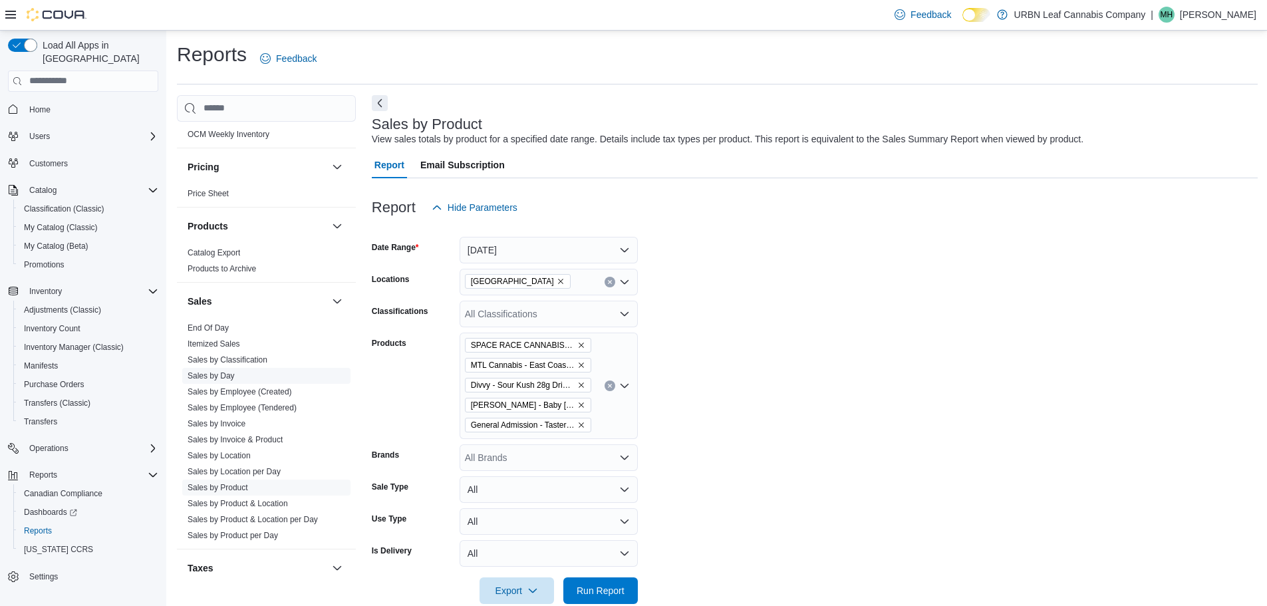
scroll to position [798, 0]
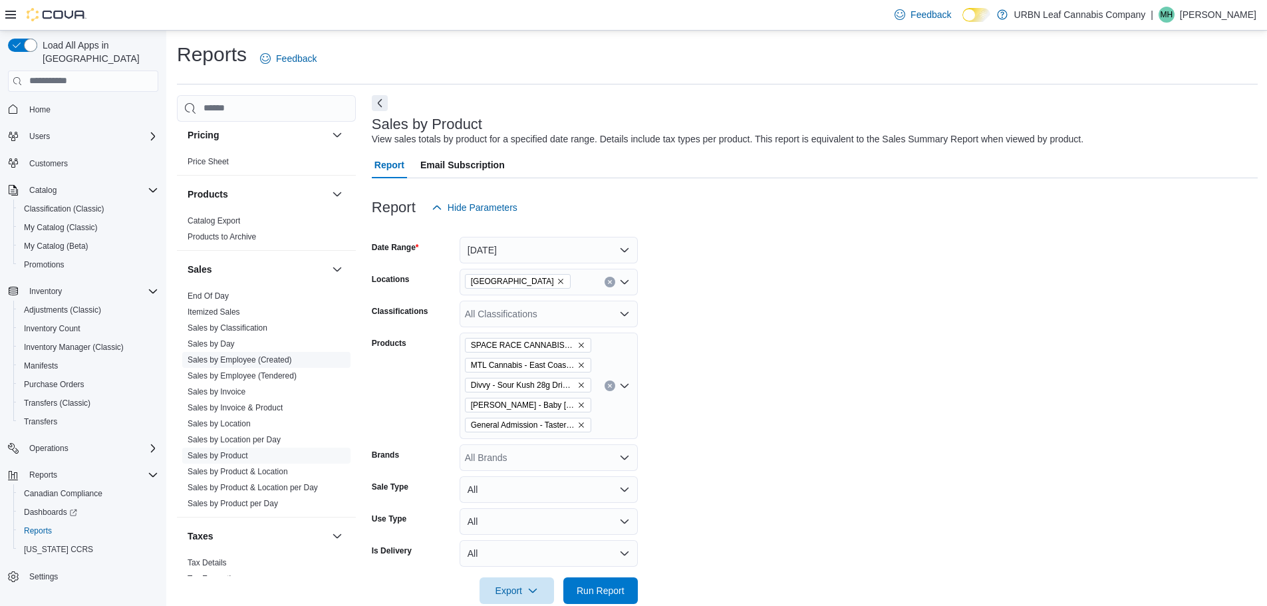
click at [274, 363] on link "Sales by Employee (Created)" at bounding box center [240, 359] width 104 height 9
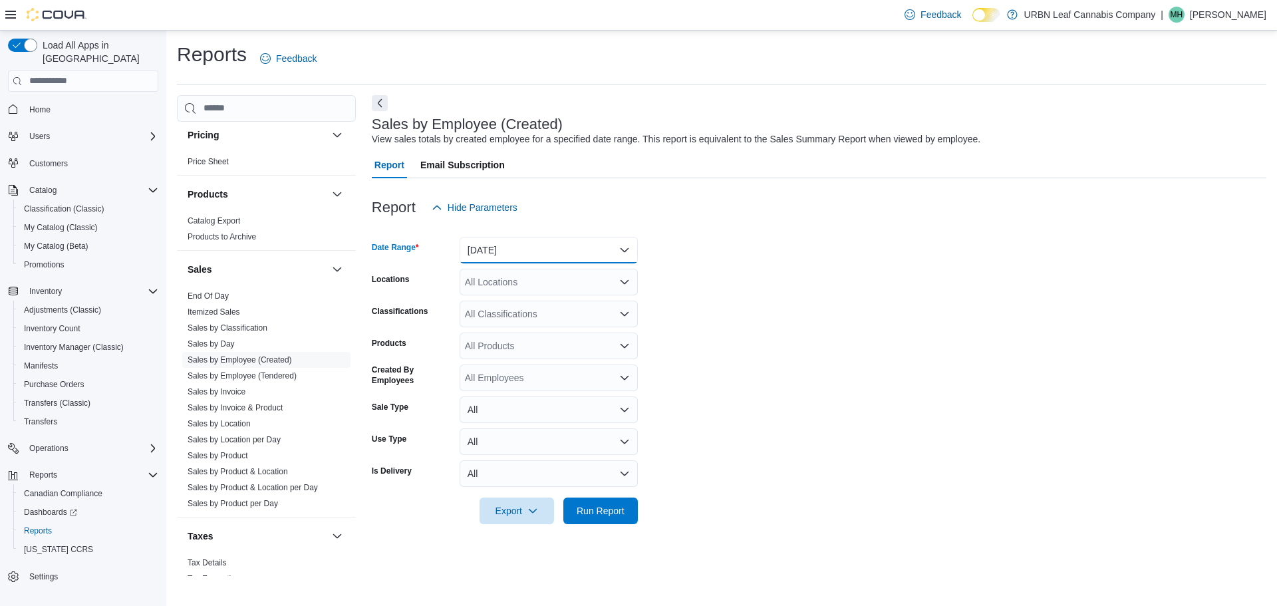
drag, startPoint x: 531, startPoint y: 244, endPoint x: 527, endPoint y: 259, distance: 15.2
click at [531, 245] on button "[DATE]" at bounding box center [549, 250] width 178 height 27
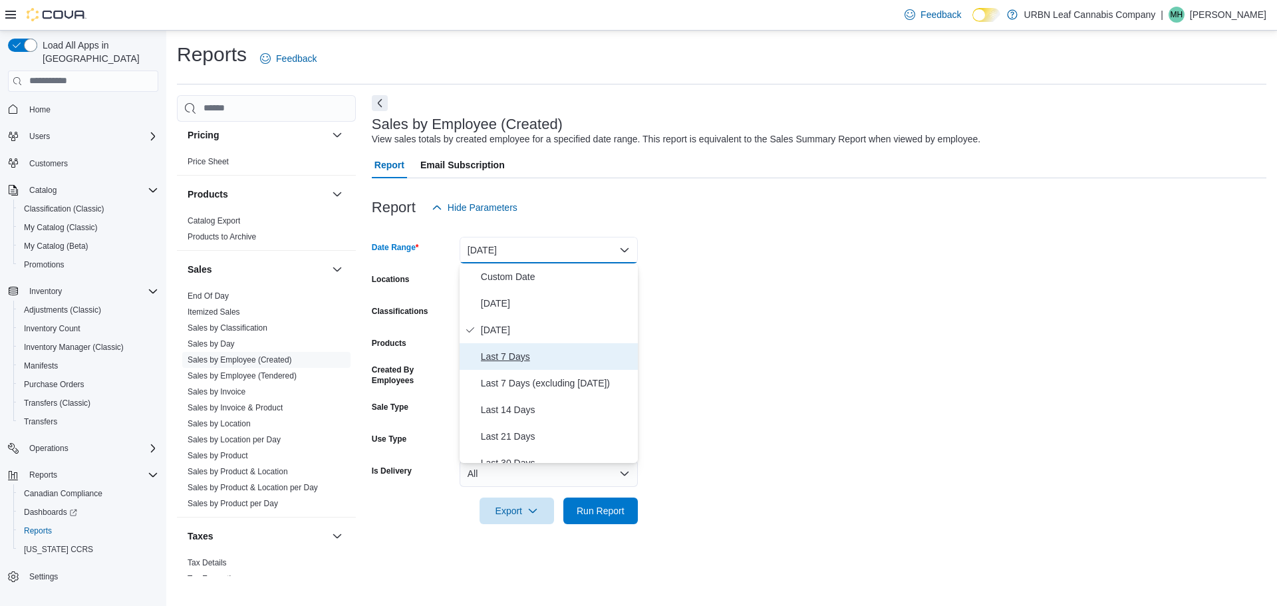
click at [537, 357] on span "Last 7 Days" at bounding box center [557, 357] width 152 height 16
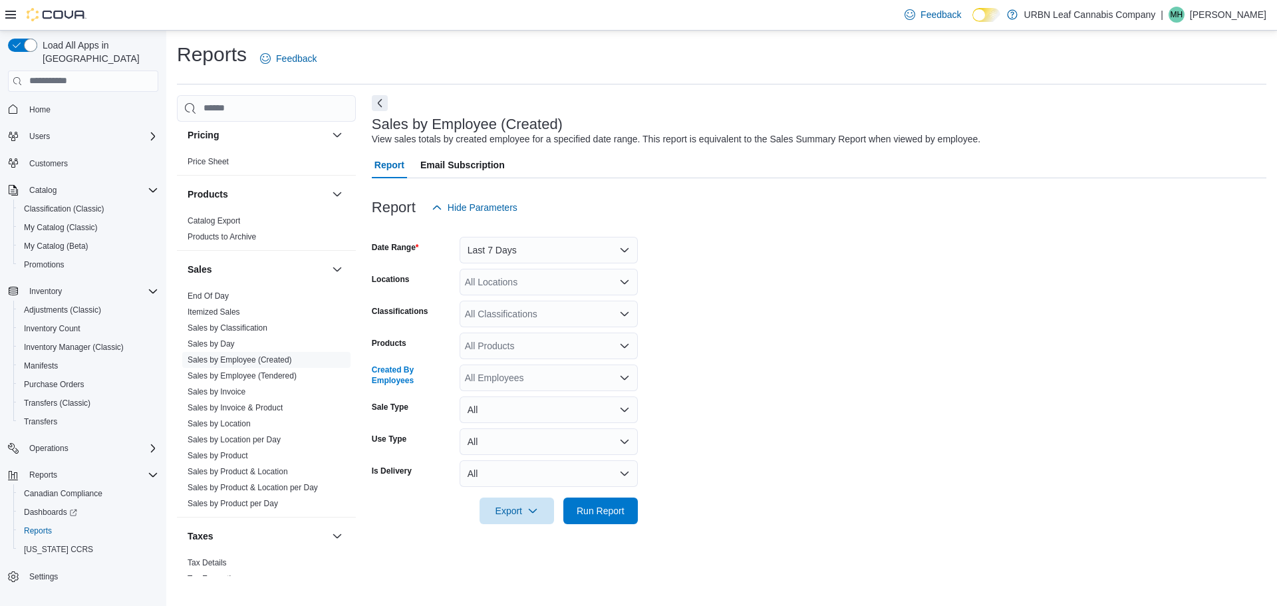
click at [521, 378] on div "All Employees" at bounding box center [549, 378] width 178 height 27
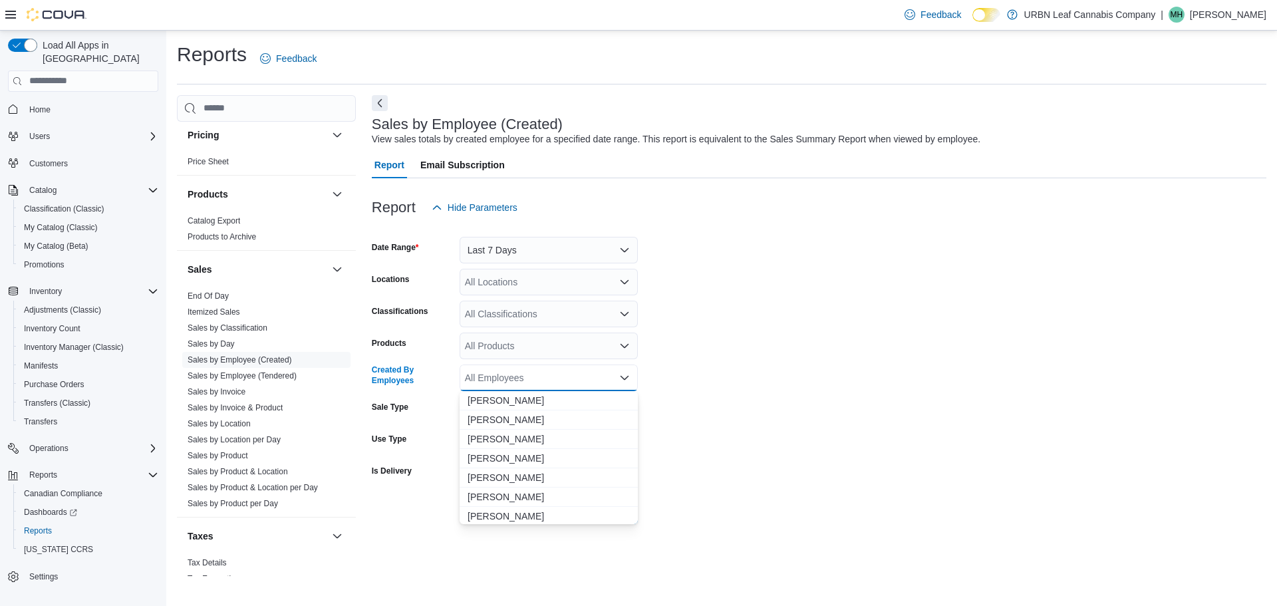
click at [547, 375] on div "All Employees" at bounding box center [549, 378] width 178 height 27
click at [630, 287] on div "All Locations" at bounding box center [549, 282] width 178 height 27
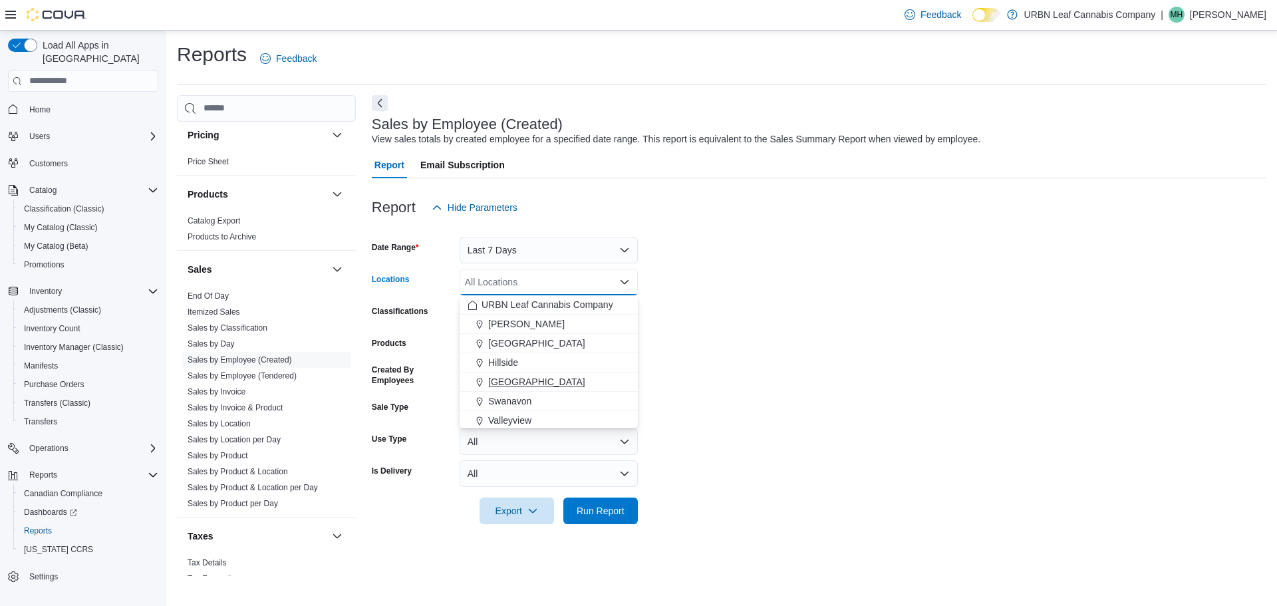
click at [507, 376] on span "[GEOGRAPHIC_DATA]" at bounding box center [536, 381] width 97 height 13
click at [619, 515] on span "Run Report" at bounding box center [601, 510] width 48 height 13
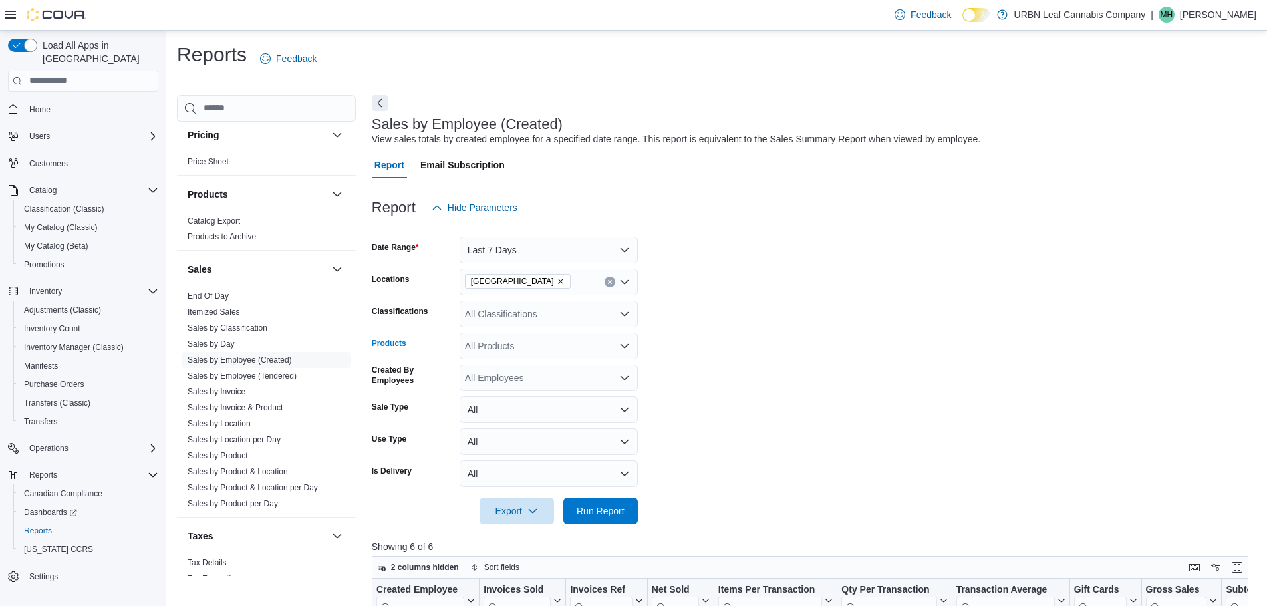
click at [520, 347] on div "All Products" at bounding box center [549, 346] width 178 height 27
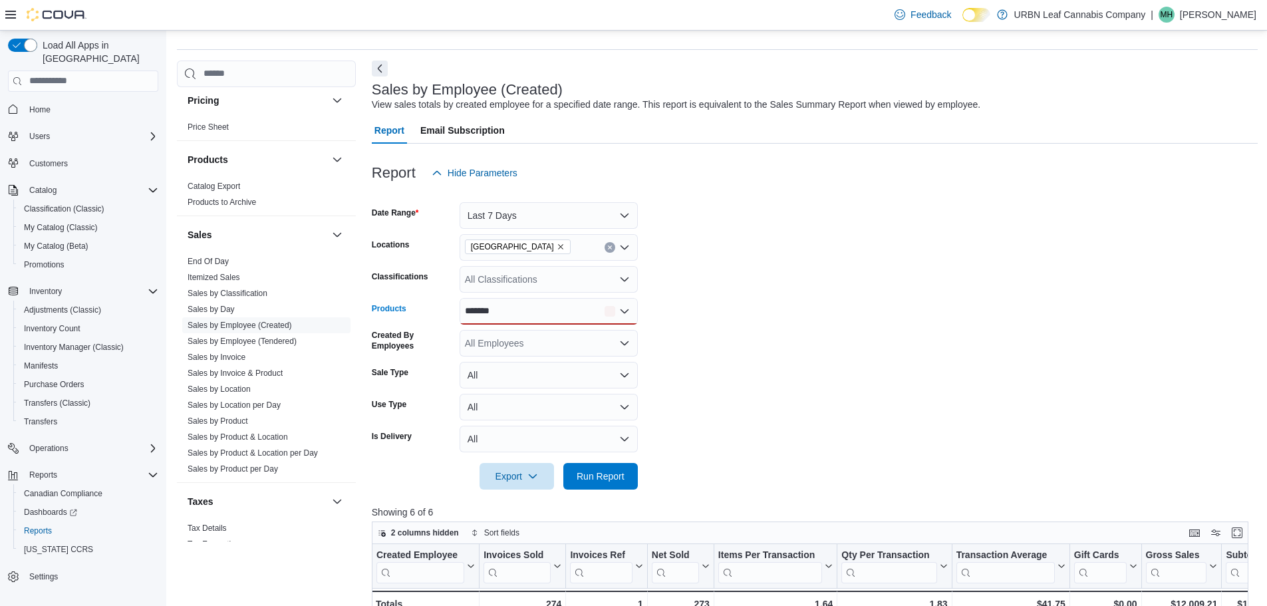
scroll to position [67, 0]
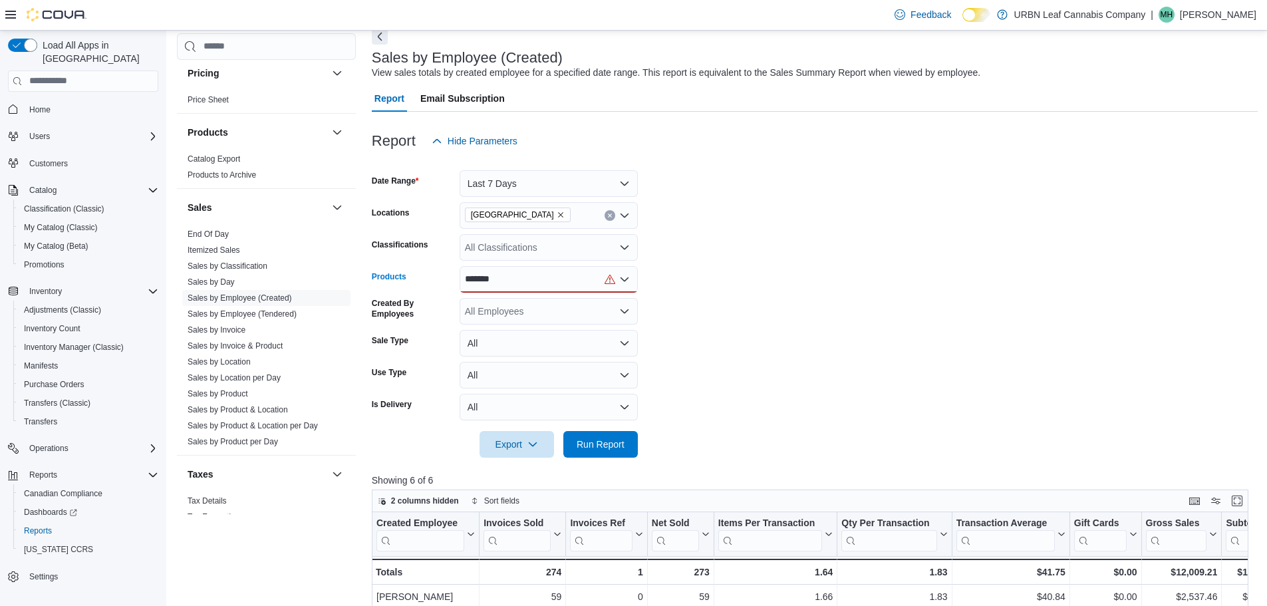
click at [528, 275] on div "******* Combo box. Selected. blendcr. Selected. Combo box input. All Products. …" at bounding box center [549, 279] width 178 height 27
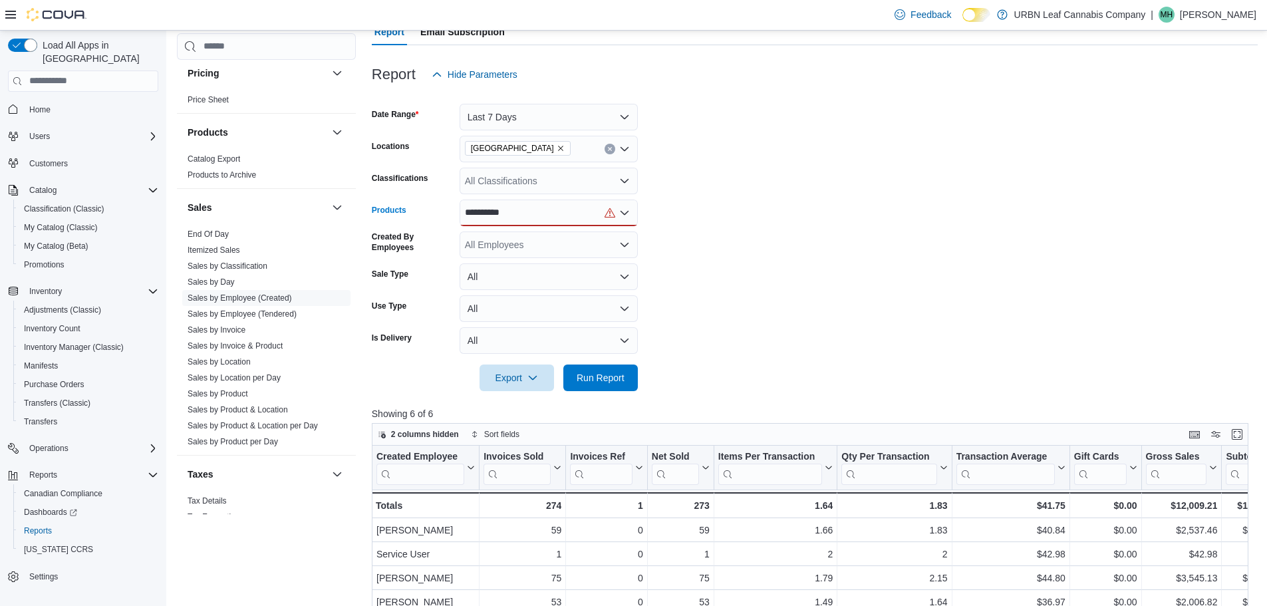
type input "**********"
click at [626, 216] on icon "Open list of options" at bounding box center [624, 213] width 11 height 11
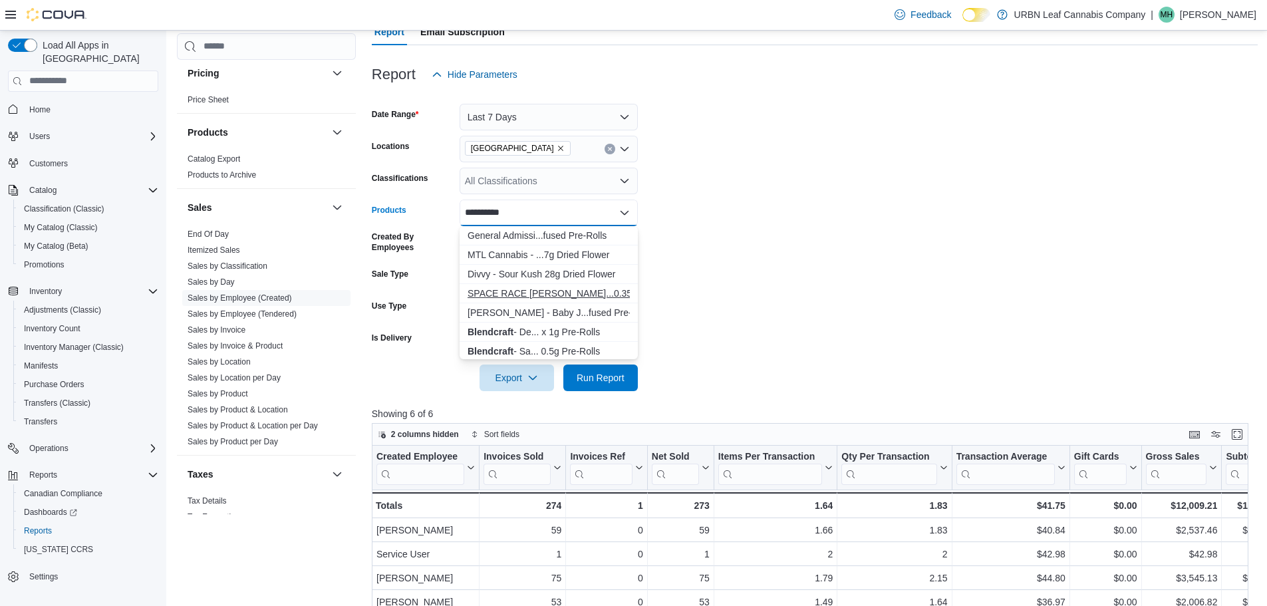
scroll to position [41, 0]
click at [577, 332] on div "Blendcraft - In... 0.5g Pre-Rolls" at bounding box center [549, 329] width 162 height 13
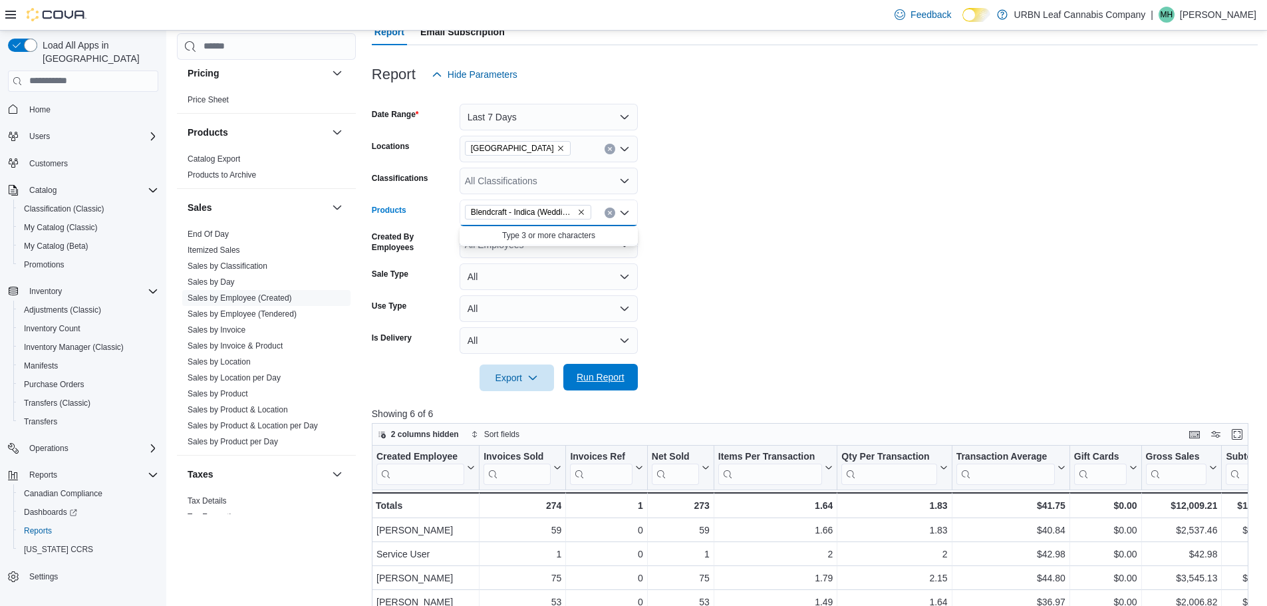
click at [611, 378] on span "Run Report" at bounding box center [601, 377] width 48 height 13
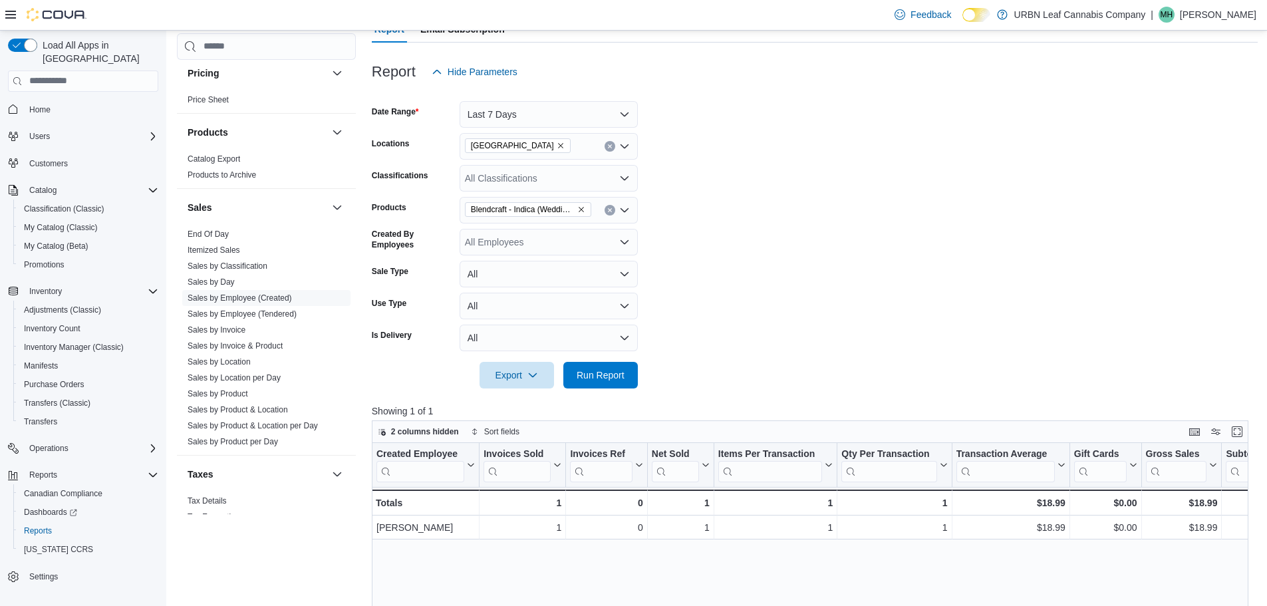
scroll to position [133, 0]
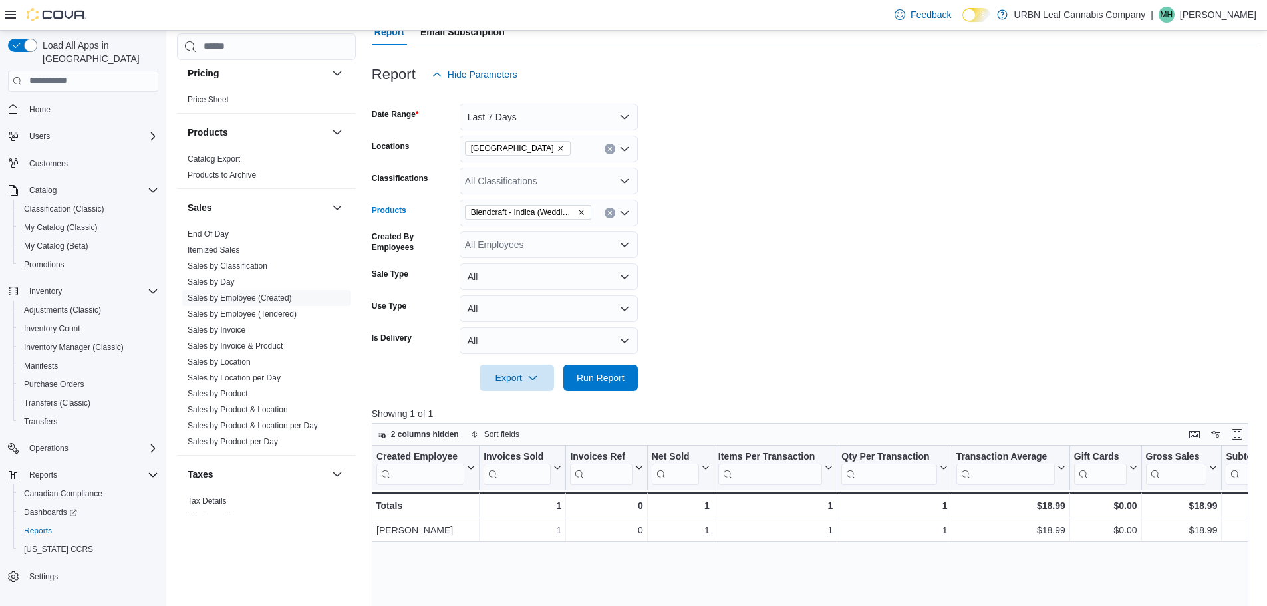
click at [621, 210] on icon "Open list of options" at bounding box center [624, 213] width 11 height 11
click at [565, 229] on span "Type 3 or more characters" at bounding box center [549, 235] width 162 height 13
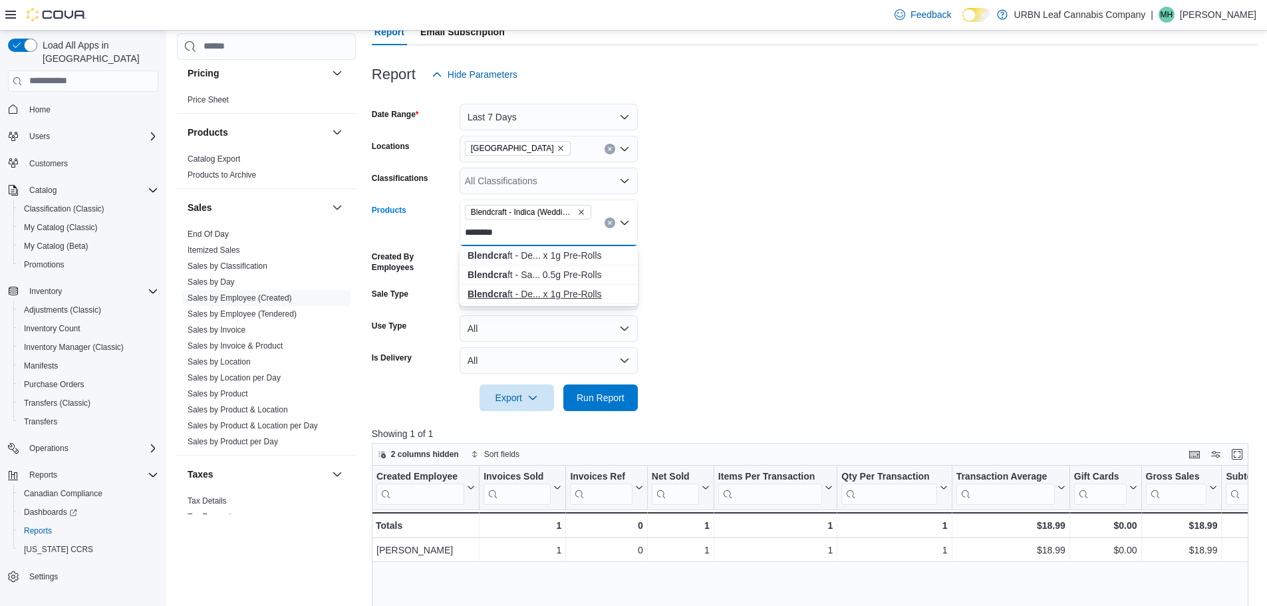
type input "********"
click at [553, 289] on div "Blendcra ft - De... x 1g Pre-Rolls" at bounding box center [549, 293] width 162 height 13
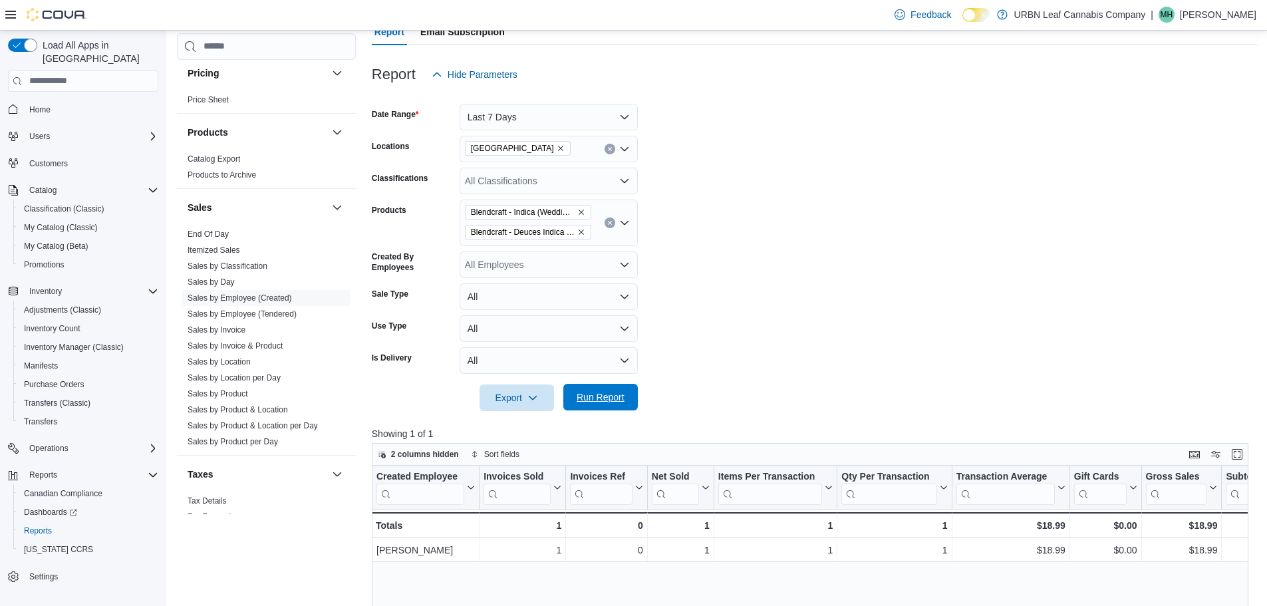
click at [571, 389] on span "Run Report" at bounding box center [600, 397] width 59 height 27
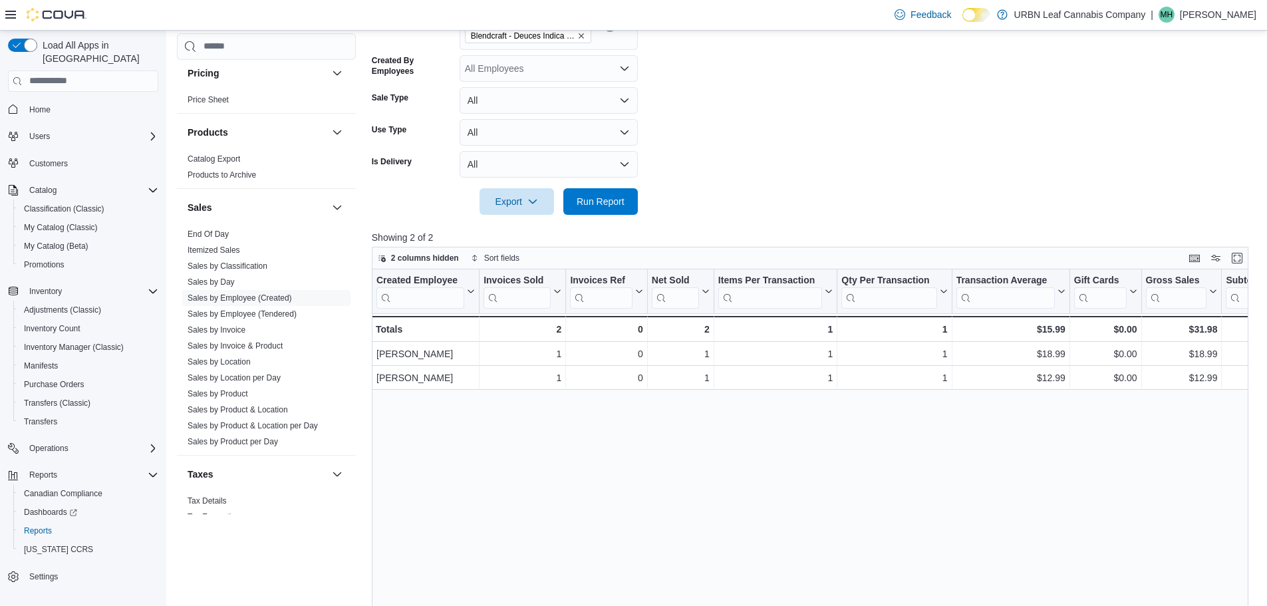
scroll to position [333, 0]
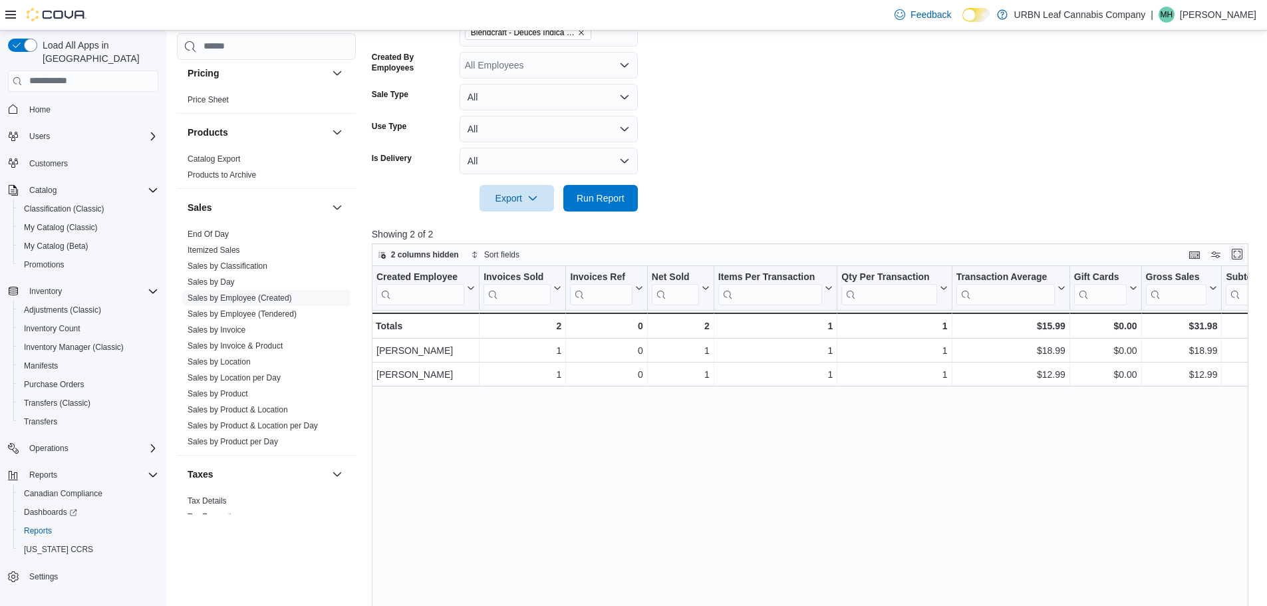
click at [1245, 249] on button "Enter fullscreen" at bounding box center [1237, 254] width 16 height 16
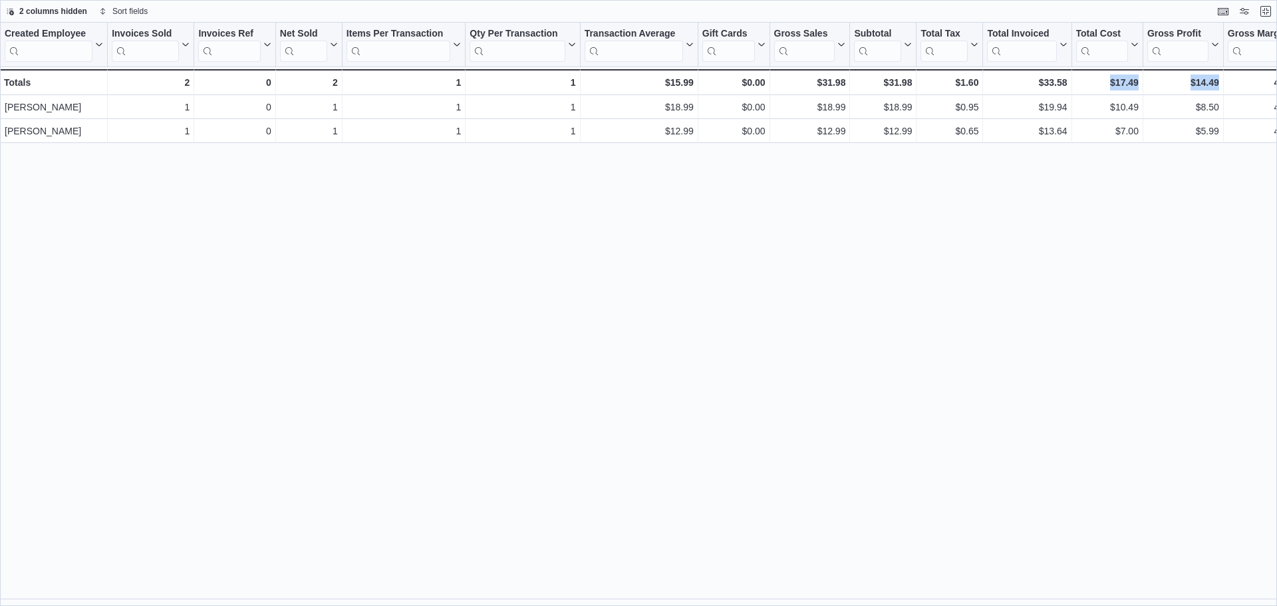
drag, startPoint x: 1236, startPoint y: 231, endPoint x: 1080, endPoint y: 241, distance: 156.6
click at [1080, 241] on div "Created Employee Click to view column header actions Invoices Sold Click to vie…" at bounding box center [638, 314] width 1277 height 583
